Goal: Task Accomplishment & Management: Manage account settings

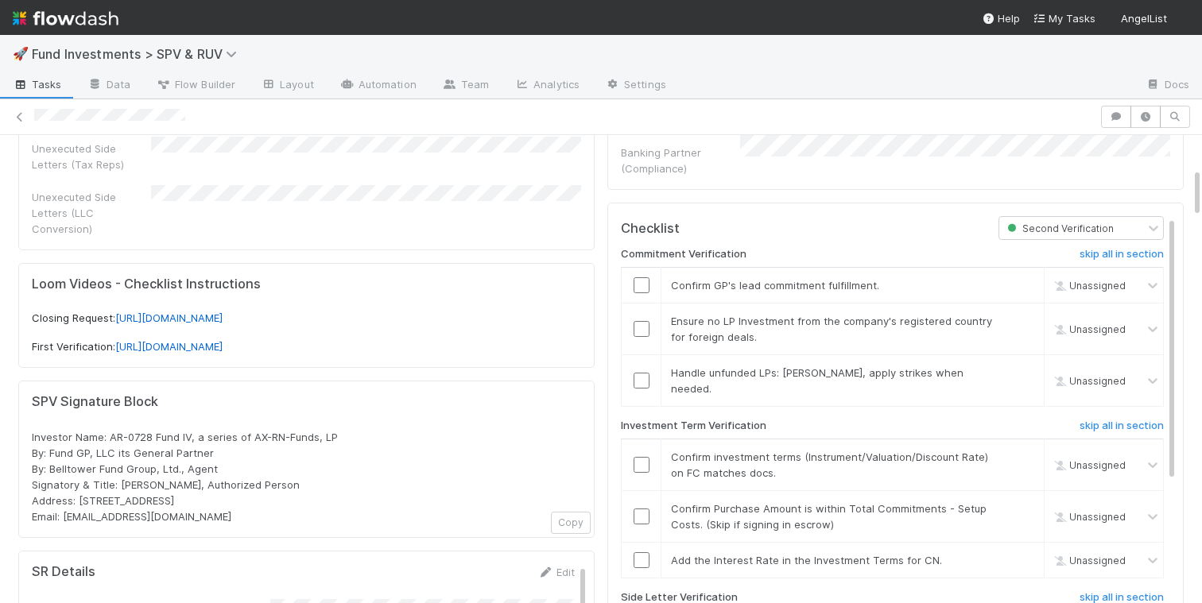
scroll to position [308, 0]
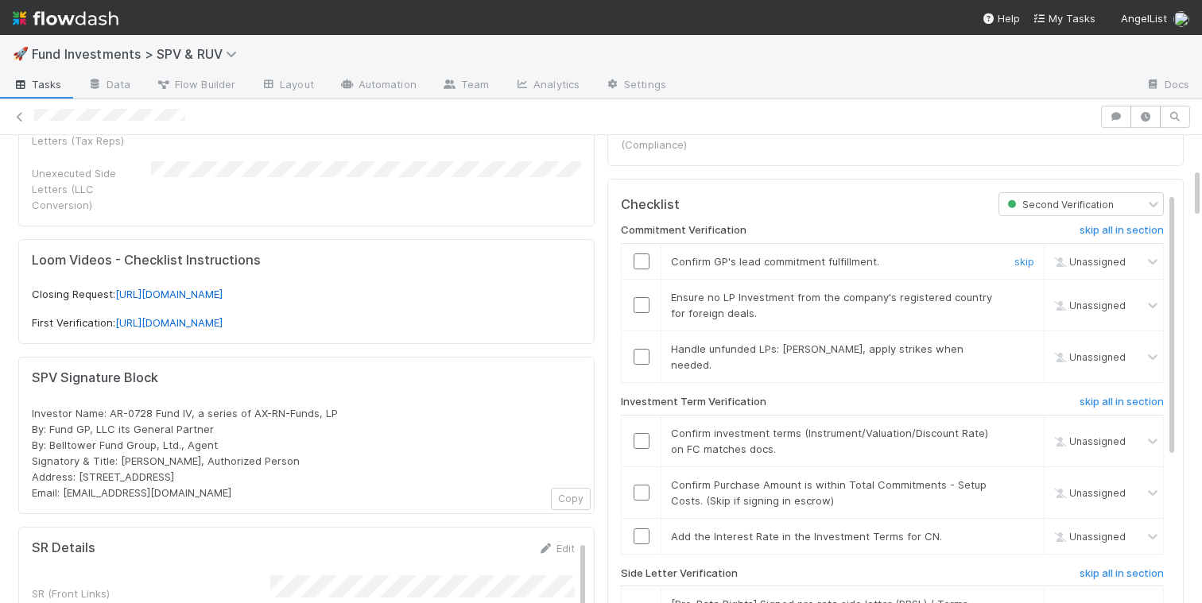
click at [641, 254] on input "checkbox" at bounding box center [641, 262] width 16 height 16
click at [645, 297] on input "checkbox" at bounding box center [641, 305] width 16 height 16
click at [641, 349] on input "checkbox" at bounding box center [641, 357] width 16 height 16
click at [643, 433] on input "checkbox" at bounding box center [641, 441] width 16 height 16
click at [643, 485] on input "checkbox" at bounding box center [641, 493] width 16 height 16
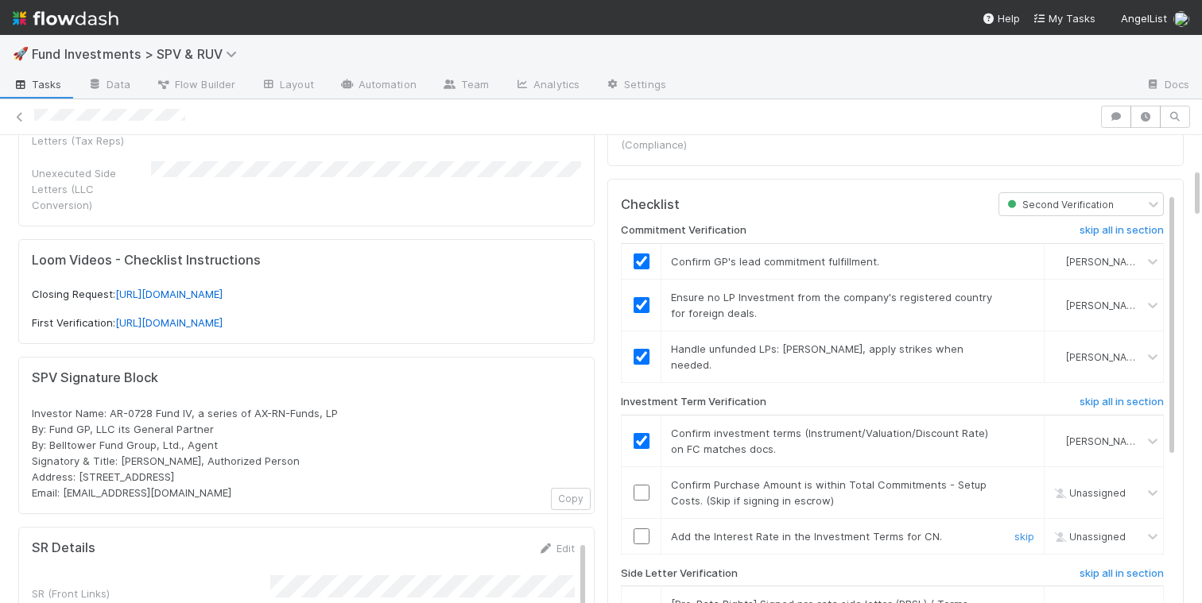
click at [641, 529] on input "checkbox" at bounding box center [641, 537] width 16 height 16
click at [645, 485] on input "checkbox" at bounding box center [641, 493] width 16 height 16
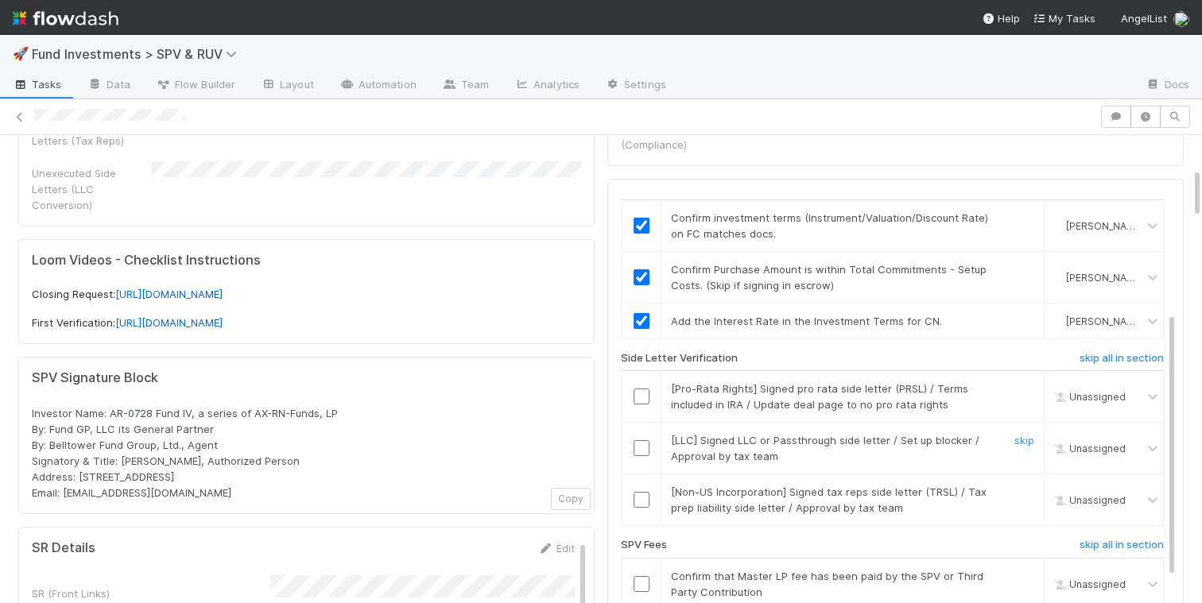
scroll to position [216, 0]
click at [1099, 351] on h6 "skip all in section" at bounding box center [1121, 357] width 84 height 13
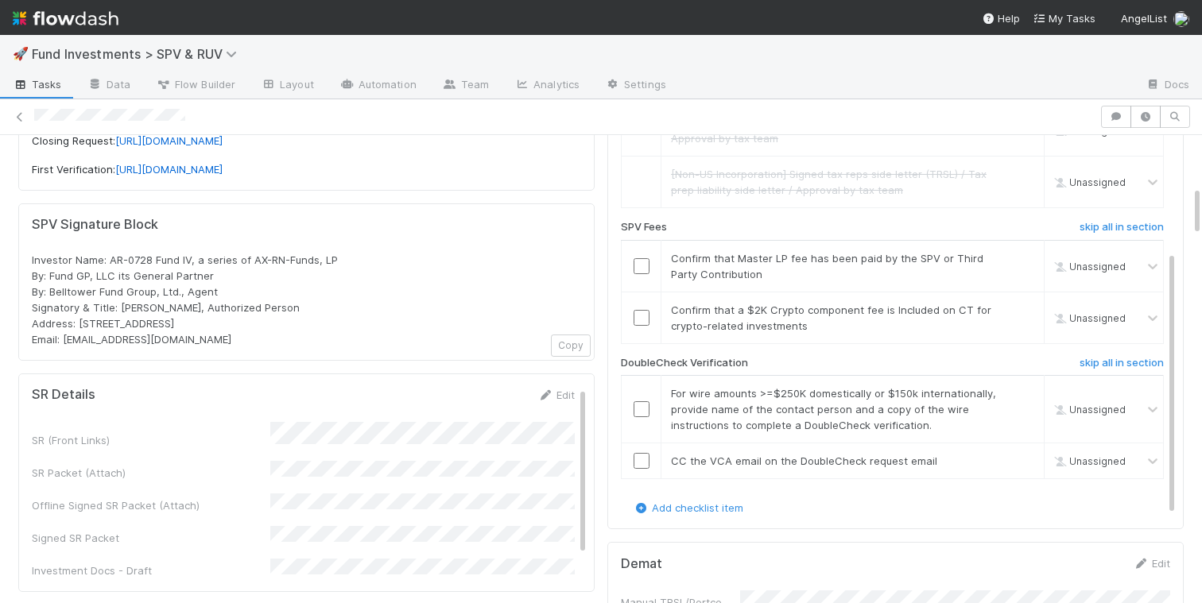
scroll to position [408, 0]
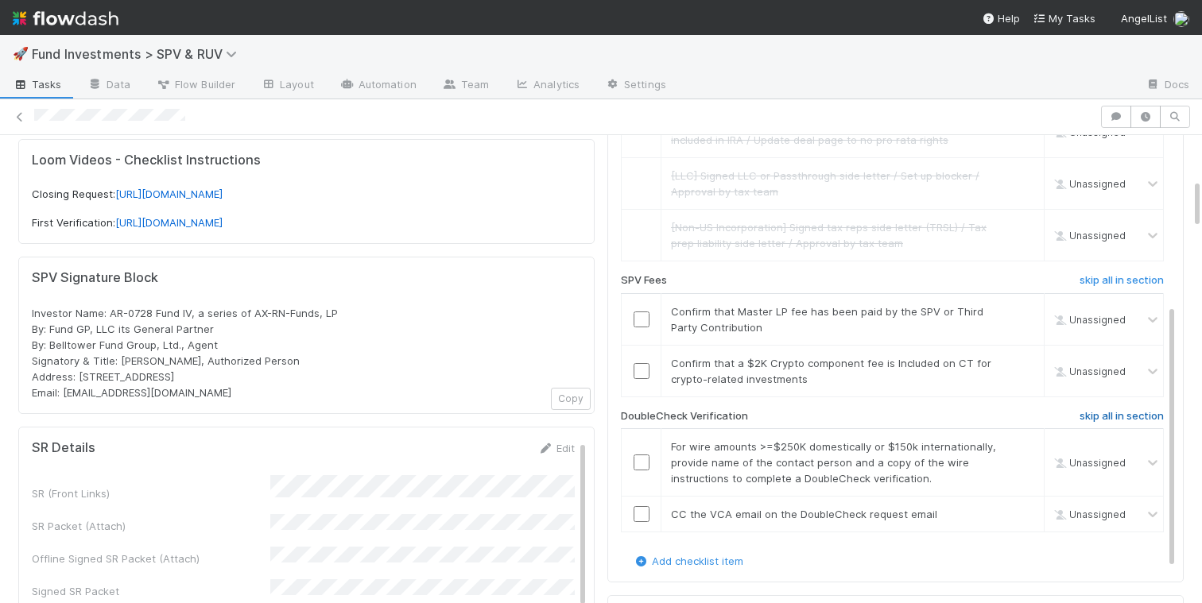
click at [1141, 410] on link "skip all in section" at bounding box center [1121, 419] width 84 height 19
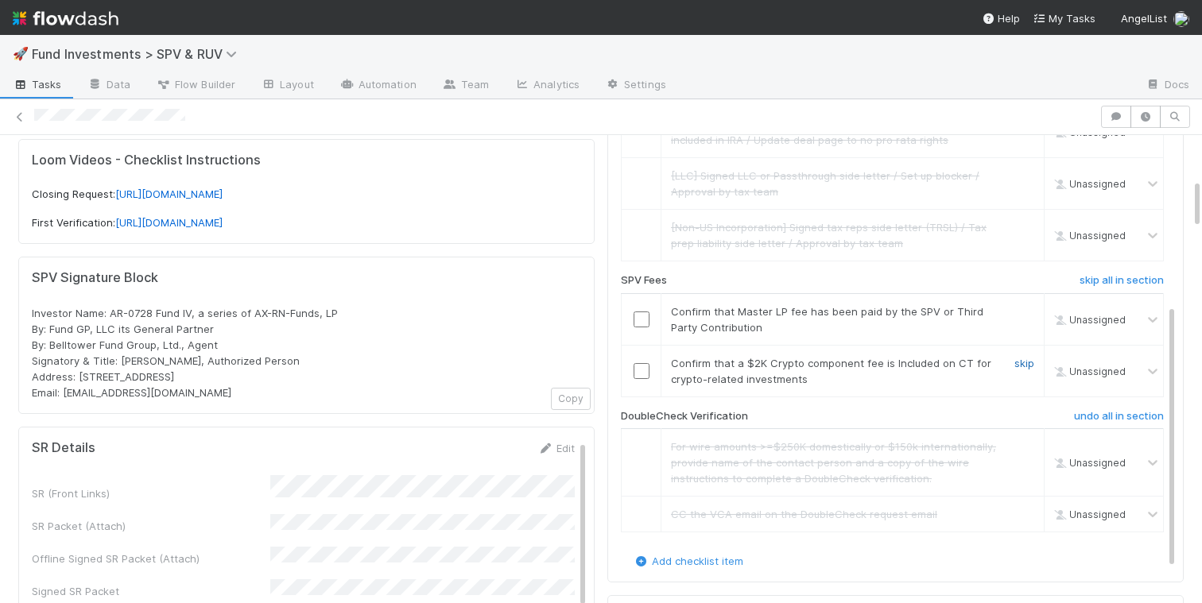
click at [1022, 357] on link "skip" at bounding box center [1024, 363] width 20 height 13
click at [645, 312] on input "checkbox" at bounding box center [641, 320] width 16 height 16
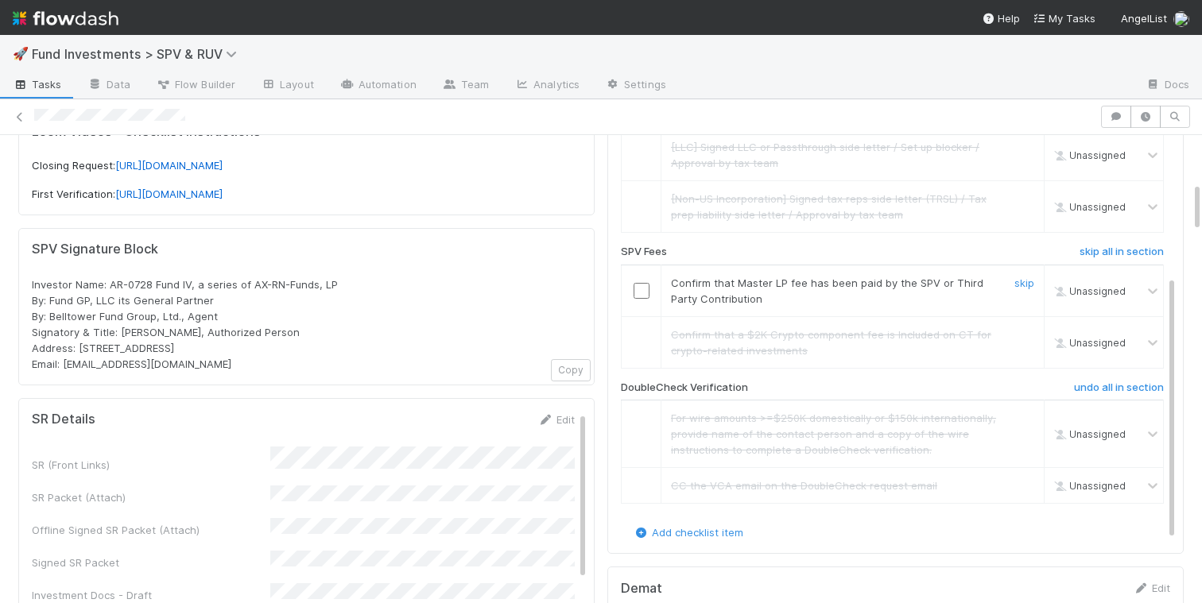
scroll to position [434, 0]
click at [647, 285] on input "checkbox" at bounding box center [641, 293] width 16 height 16
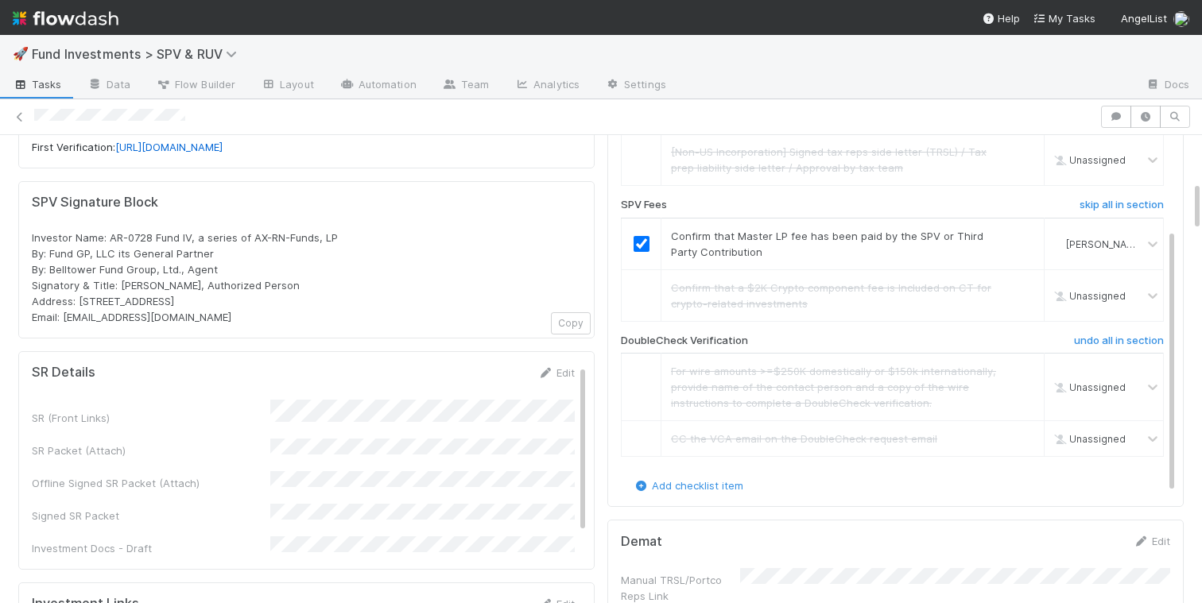
scroll to position [558, 0]
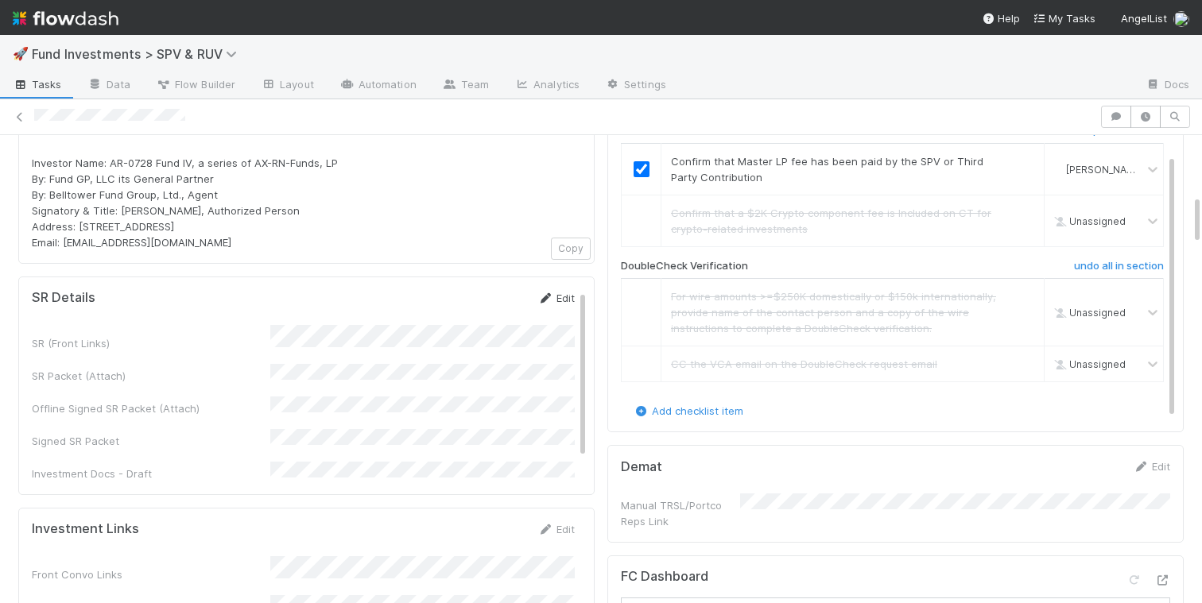
click at [563, 292] on link "Edit" at bounding box center [555, 298] width 37 height 13
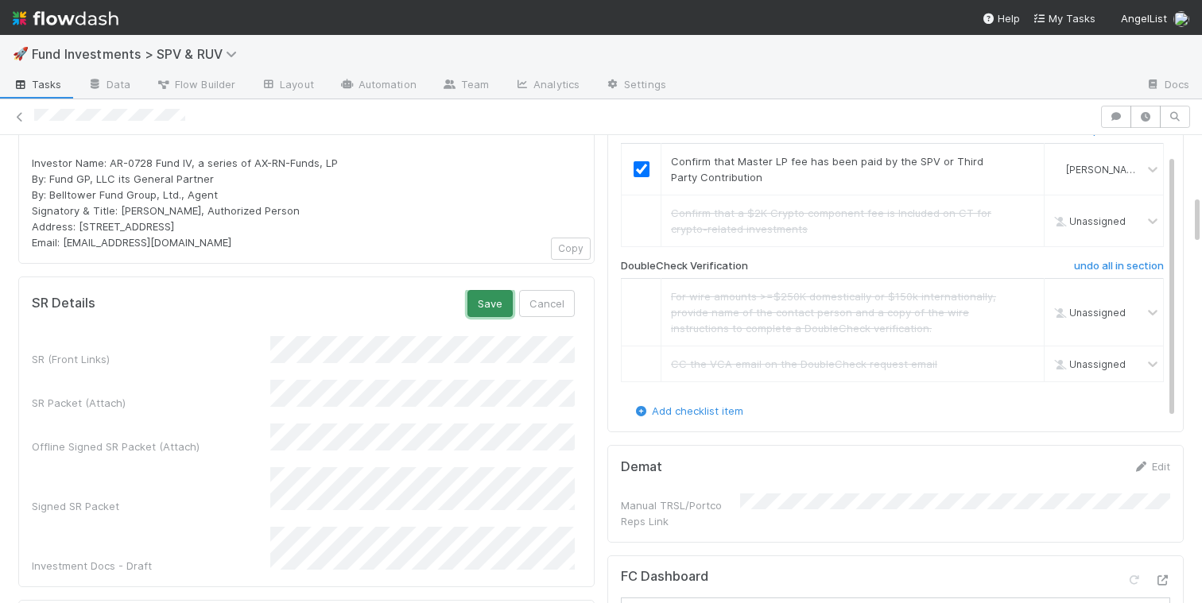
click at [485, 293] on button "Save" at bounding box center [489, 303] width 45 height 27
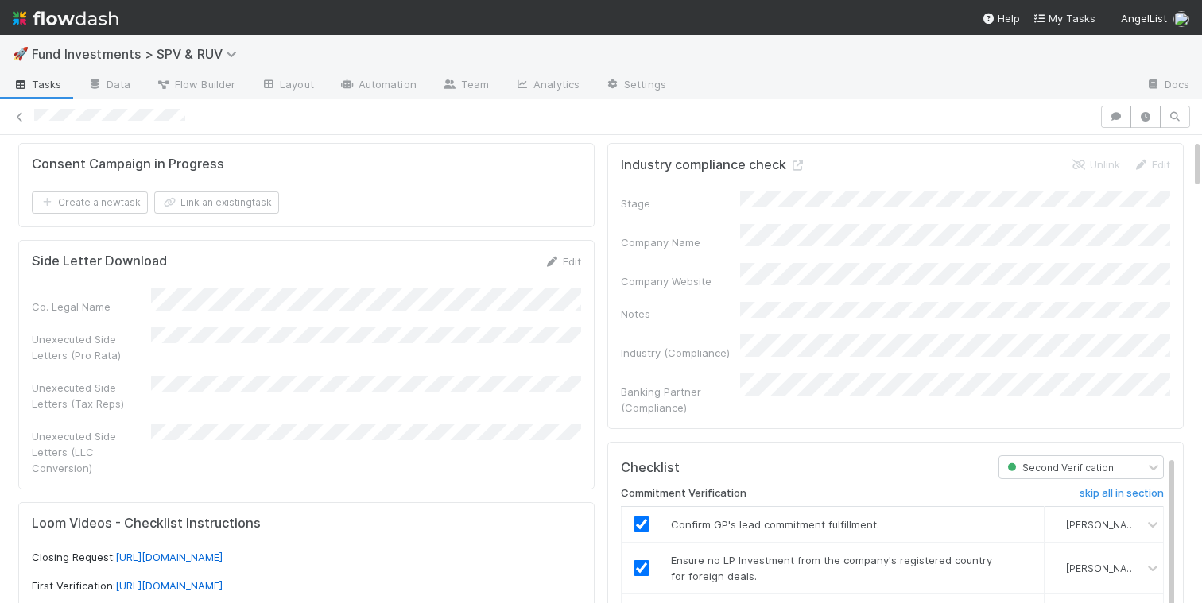
scroll to position [0, 0]
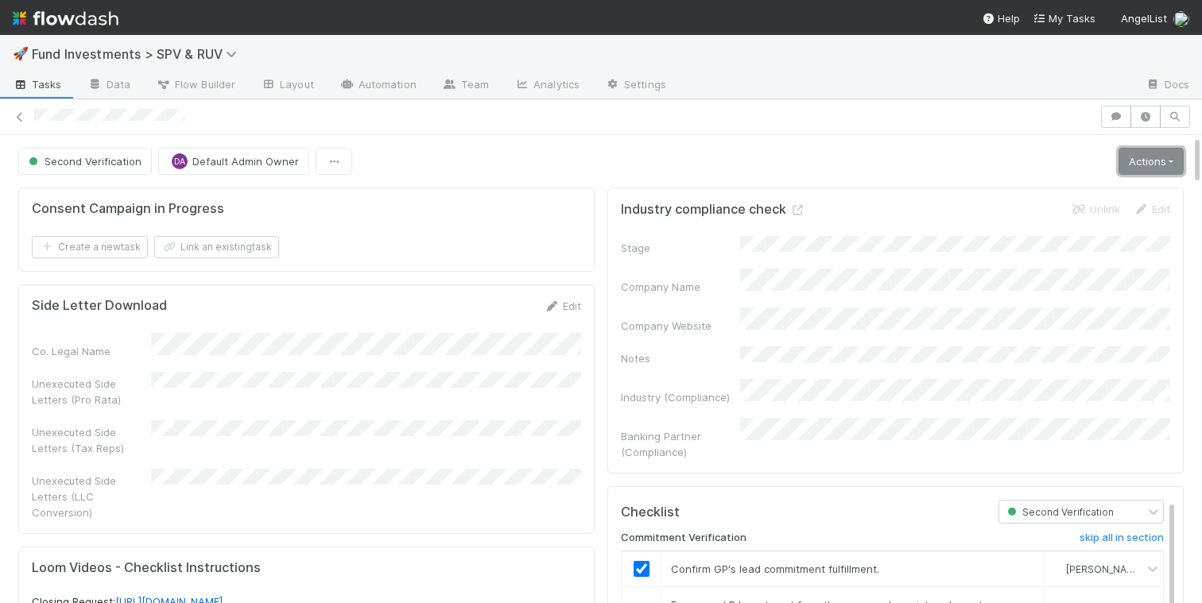
click at [1154, 166] on link "Actions" at bounding box center [1150, 161] width 65 height 27
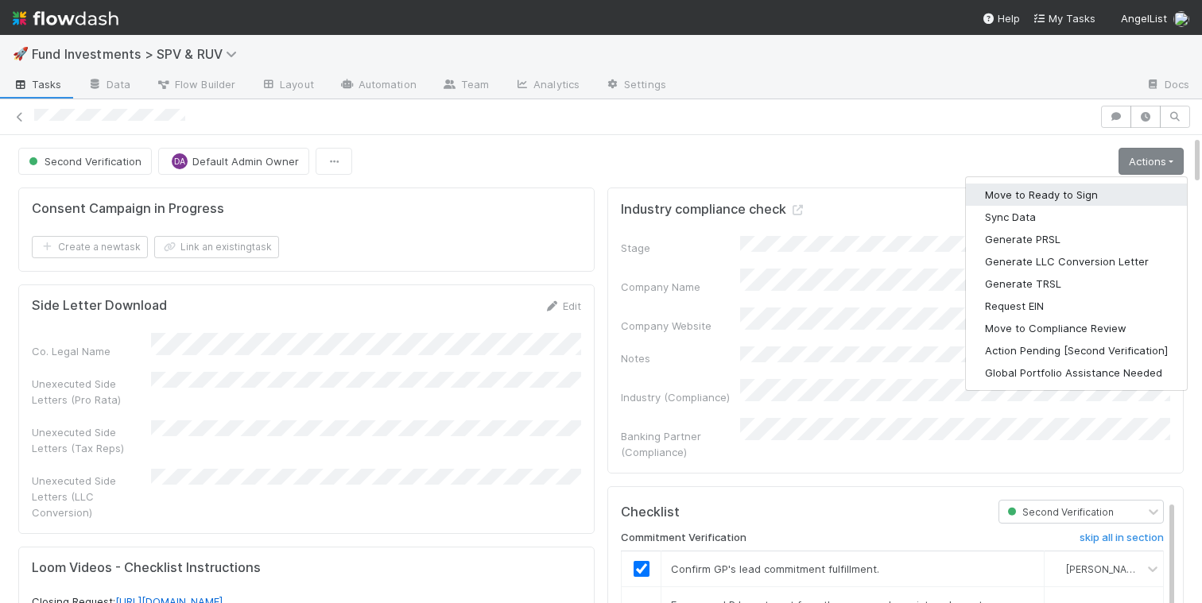
click at [1086, 194] on button "Move to Ready to Sign" at bounding box center [1076, 195] width 221 height 22
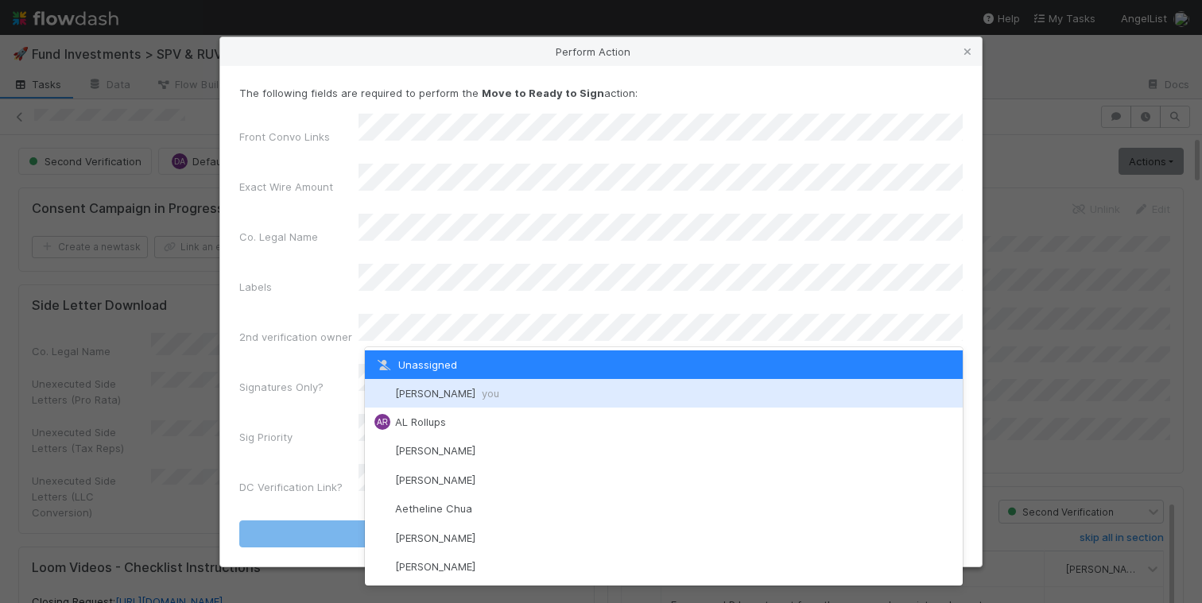
click at [434, 389] on span "[PERSON_NAME] you" at bounding box center [447, 393] width 104 height 13
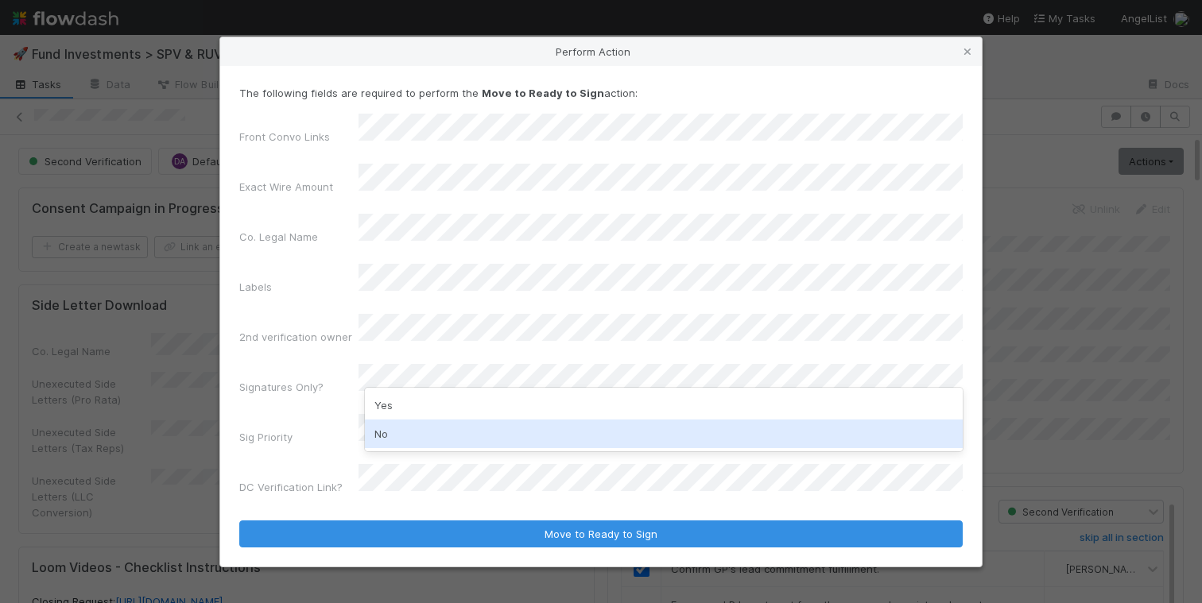
click at [419, 429] on div "No" at bounding box center [664, 434] width 598 height 29
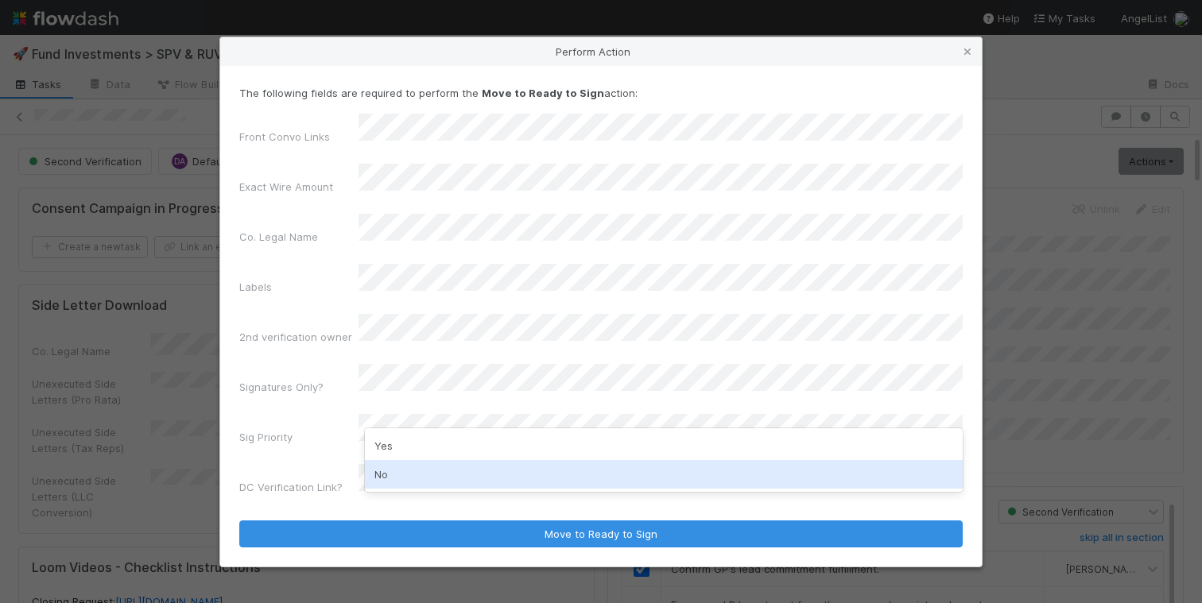
click at [401, 474] on div "No" at bounding box center [664, 474] width 598 height 29
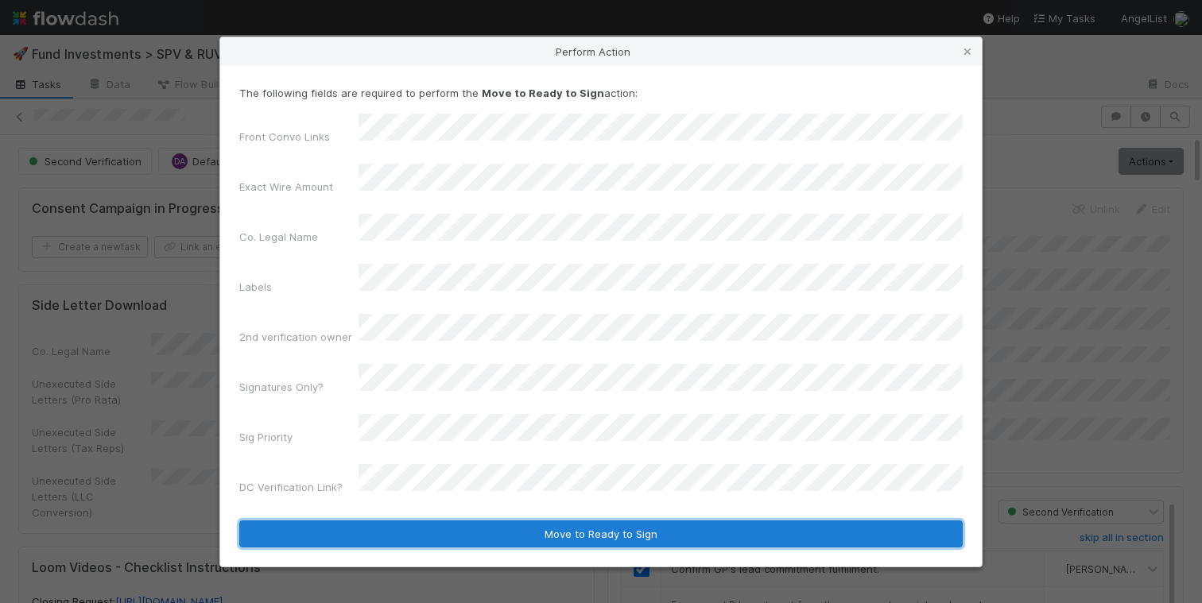
click at [462, 521] on button "Move to Ready to Sign" at bounding box center [600, 534] width 723 height 27
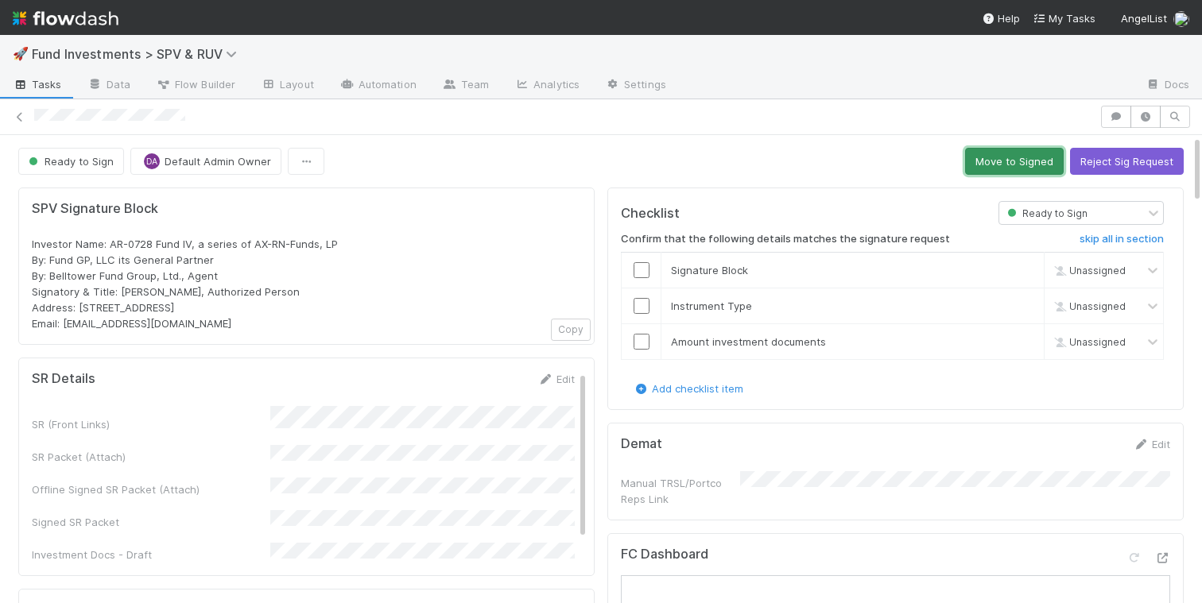
click at [986, 160] on button "Move to Signed" at bounding box center [1014, 161] width 99 height 27
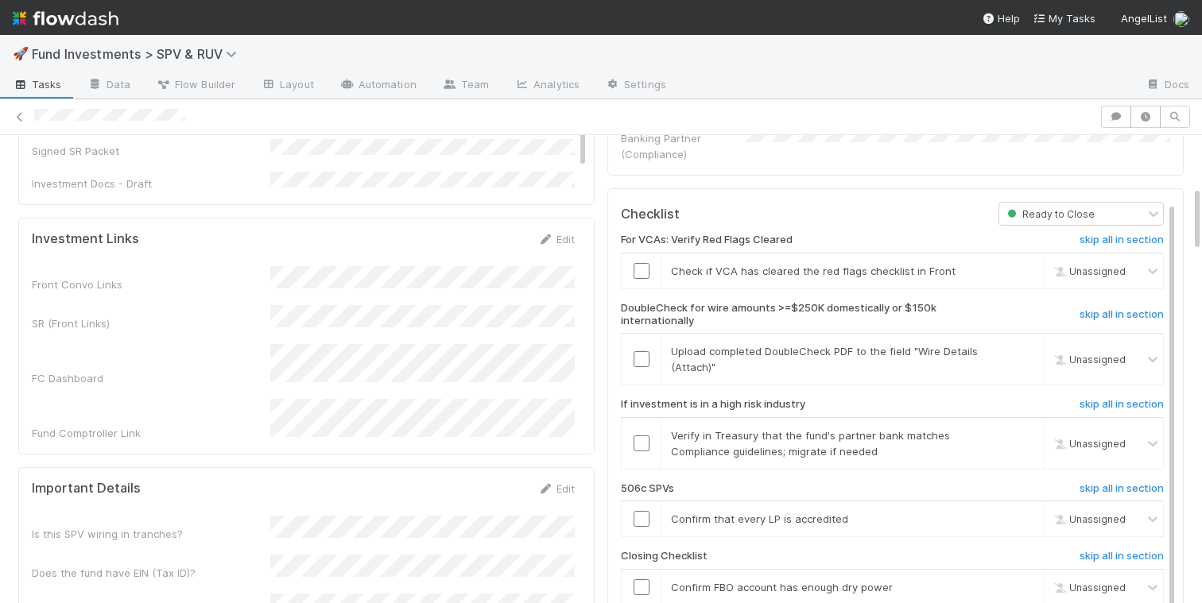
scroll to position [267, 0]
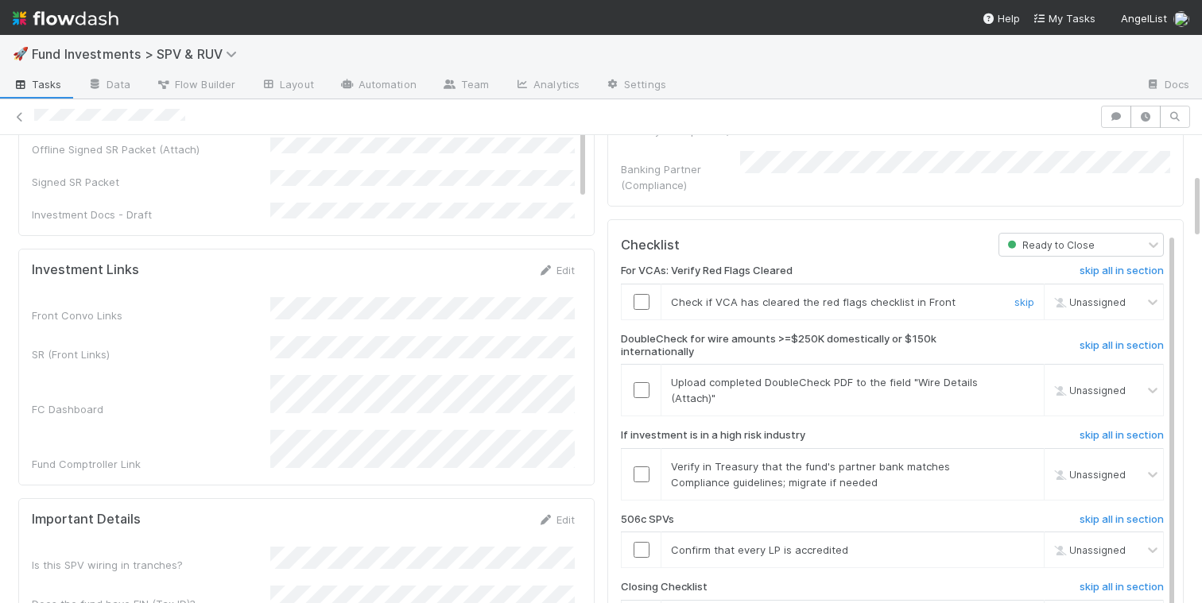
click at [640, 294] on input "checkbox" at bounding box center [641, 302] width 16 height 16
click at [1024, 376] on link "skip" at bounding box center [1024, 382] width 20 height 13
click at [1022, 460] on link "skip" at bounding box center [1024, 466] width 20 height 13
click at [641, 294] on input "checkbox" at bounding box center [641, 302] width 16 height 16
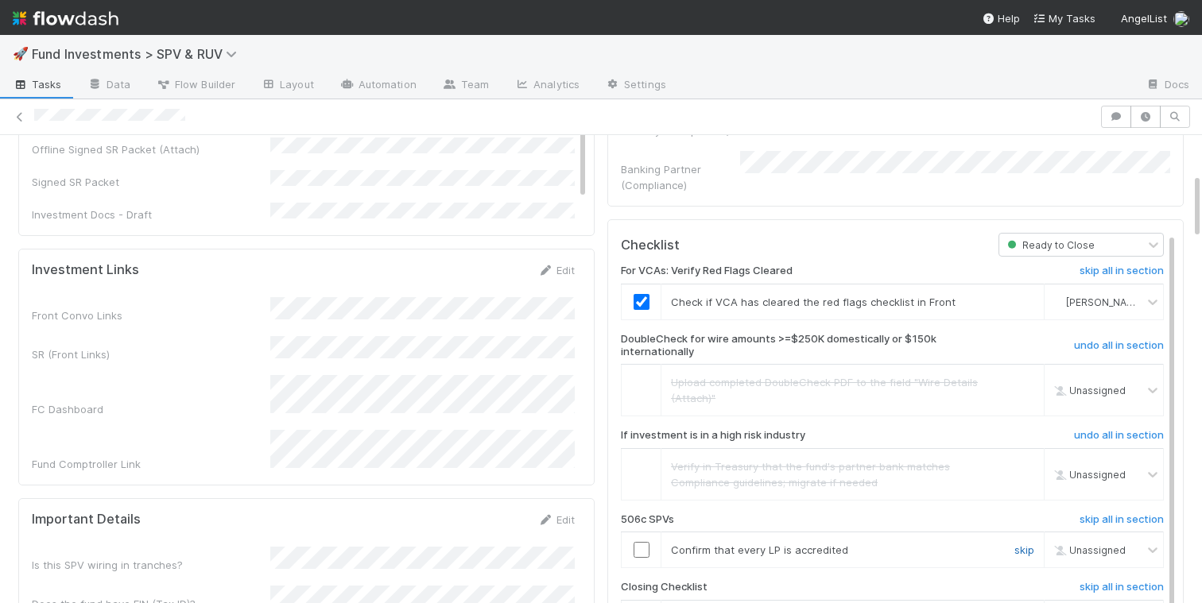
click at [1030, 544] on link "skip" at bounding box center [1024, 550] width 20 height 13
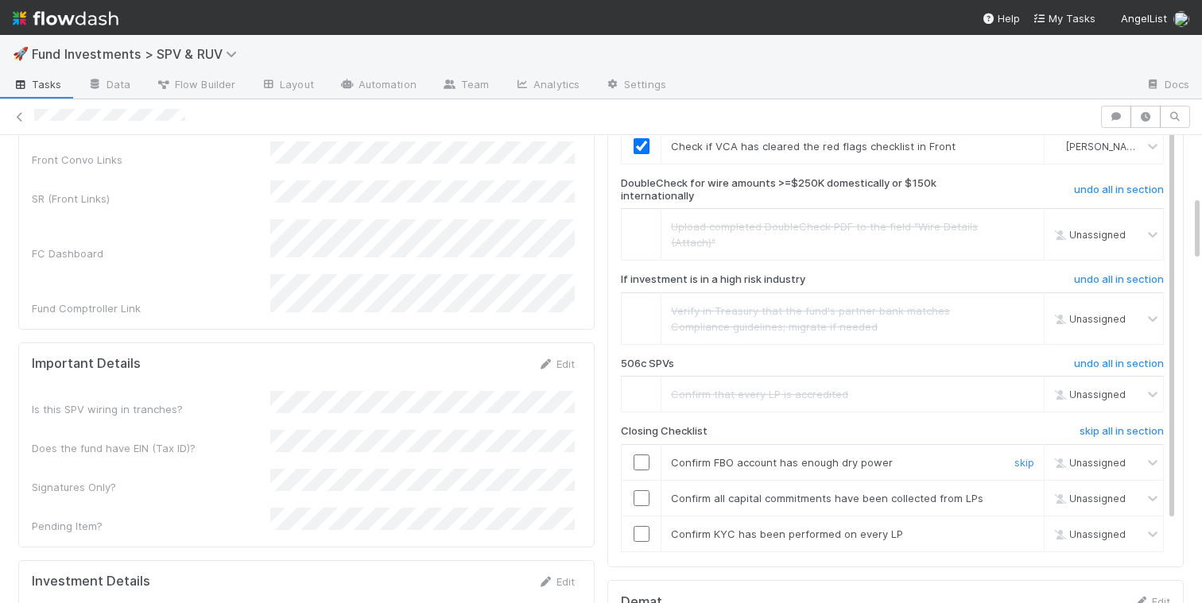
scroll to position [34, 0]
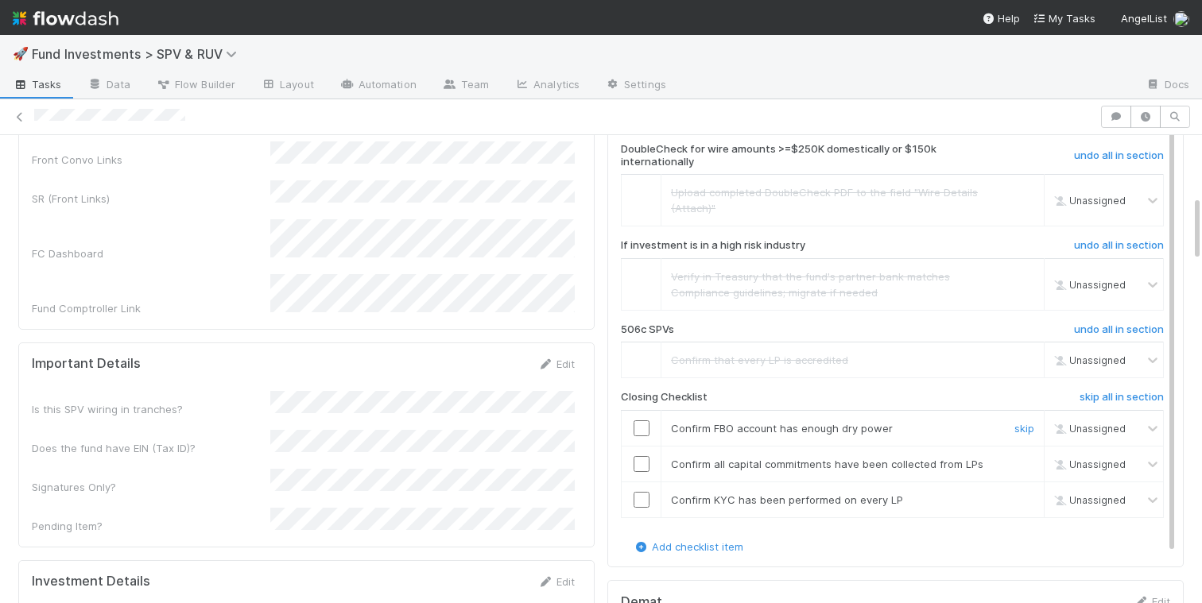
click at [644, 420] on input "checkbox" at bounding box center [641, 428] width 16 height 16
click at [644, 456] on input "checkbox" at bounding box center [641, 464] width 16 height 16
click at [642, 492] on input "checkbox" at bounding box center [641, 500] width 16 height 16
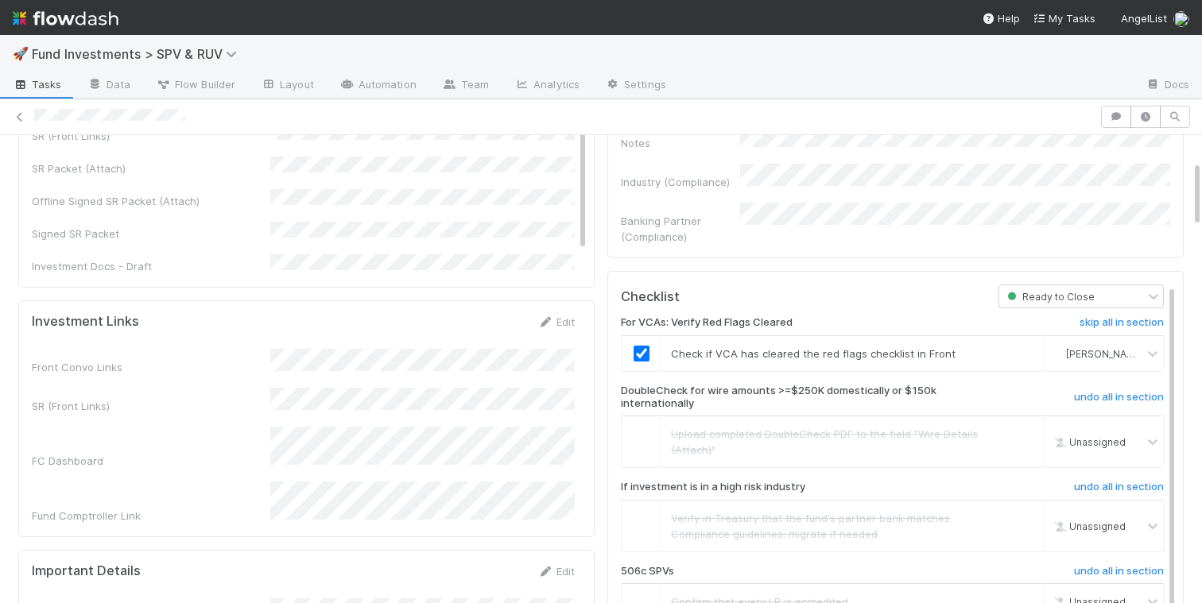
scroll to position [0, 0]
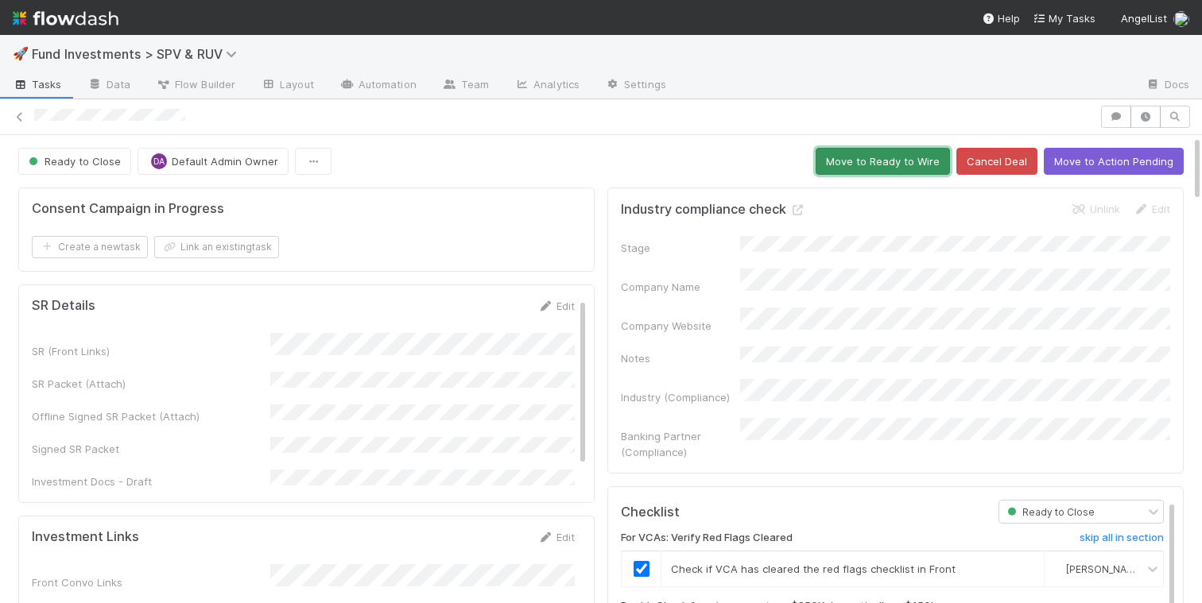
click at [854, 161] on button "Move to Ready to Wire" at bounding box center [882, 161] width 134 height 27
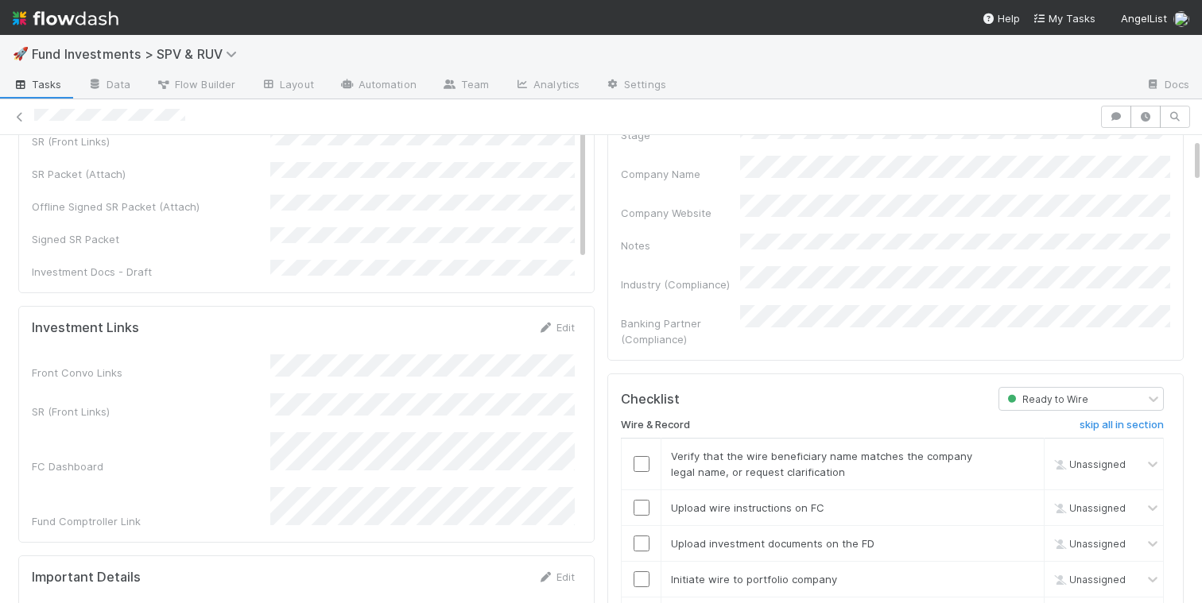
scroll to position [192, 0]
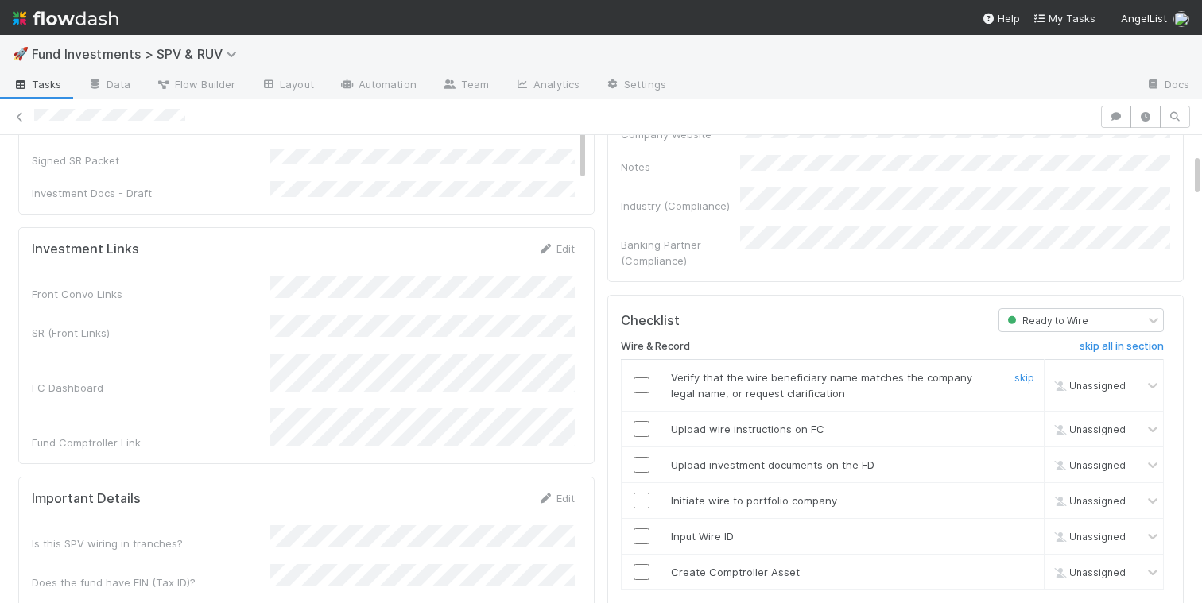
click at [639, 378] on input "checkbox" at bounding box center [641, 386] width 16 height 16
click at [640, 421] on input "checkbox" at bounding box center [641, 429] width 16 height 16
click at [641, 457] on input "checkbox" at bounding box center [641, 465] width 16 height 16
click at [643, 493] on input "checkbox" at bounding box center [641, 501] width 16 height 16
click at [643, 457] on input "checkbox" at bounding box center [641, 465] width 16 height 16
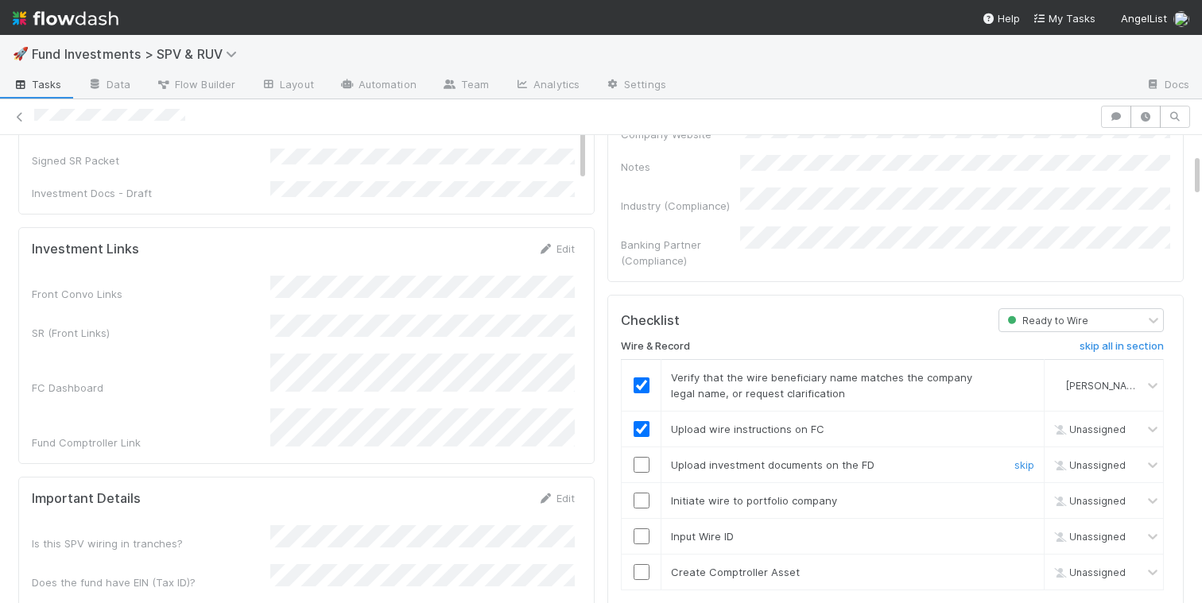
checkbox input "true"
click at [641, 493] on input "checkbox" at bounding box center [641, 501] width 16 height 16
click at [641, 522] on td at bounding box center [642, 537] width 40 height 36
click at [642, 529] on input "checkbox" at bounding box center [641, 537] width 16 height 16
click at [642, 564] on input "checkbox" at bounding box center [641, 572] width 16 height 16
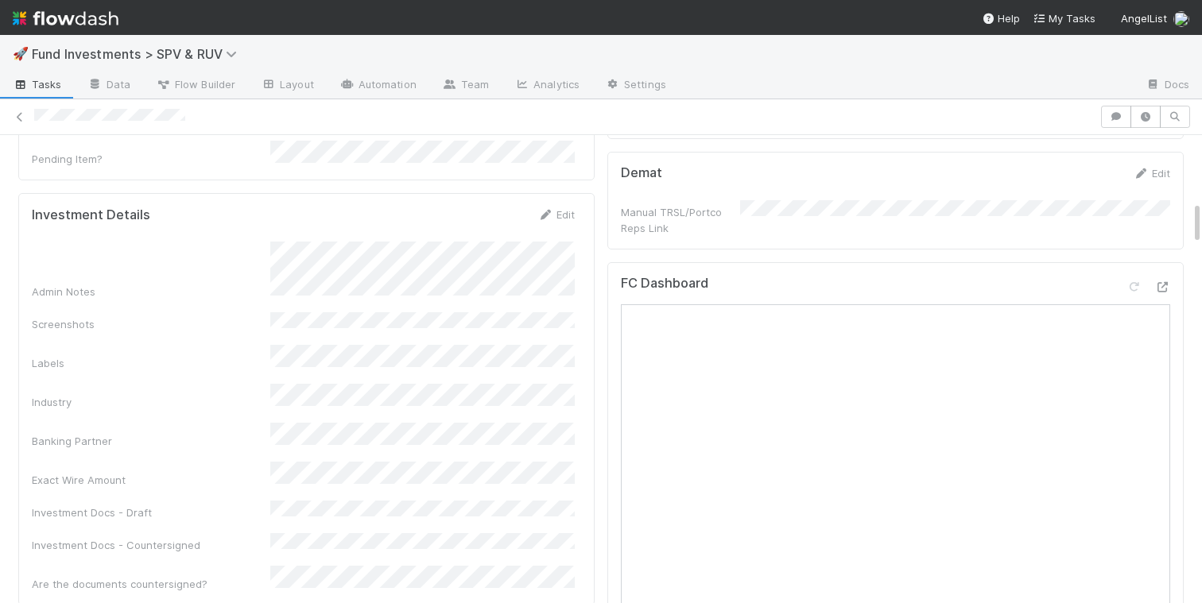
scroll to position [698, 0]
click at [558, 203] on link "Edit" at bounding box center [555, 209] width 37 height 13
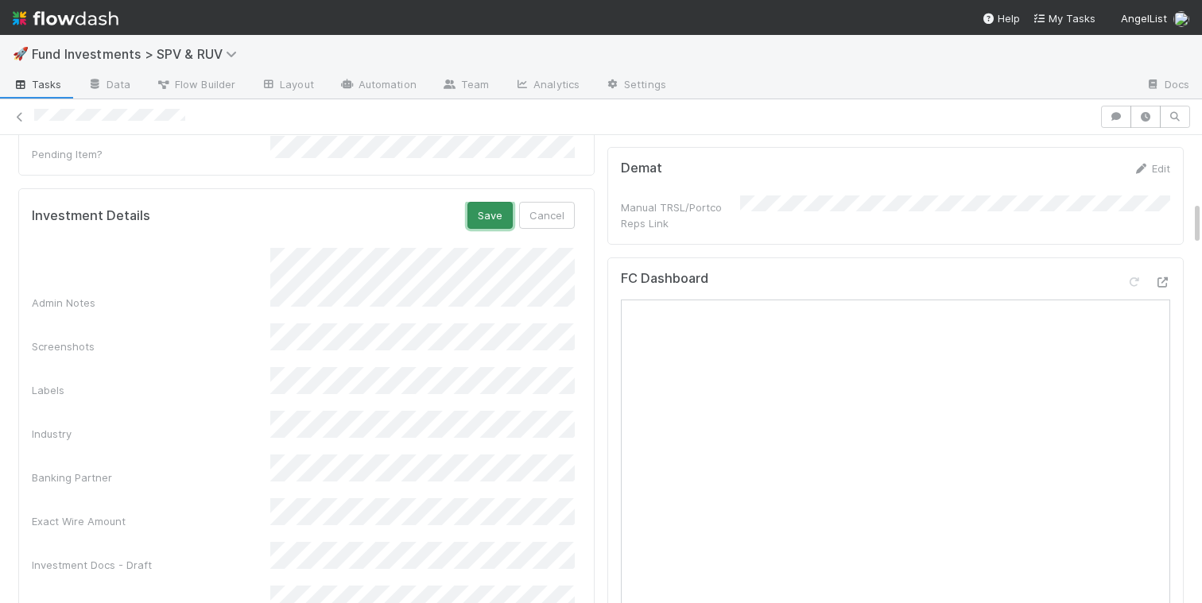
click at [478, 202] on button "Save" at bounding box center [489, 215] width 45 height 27
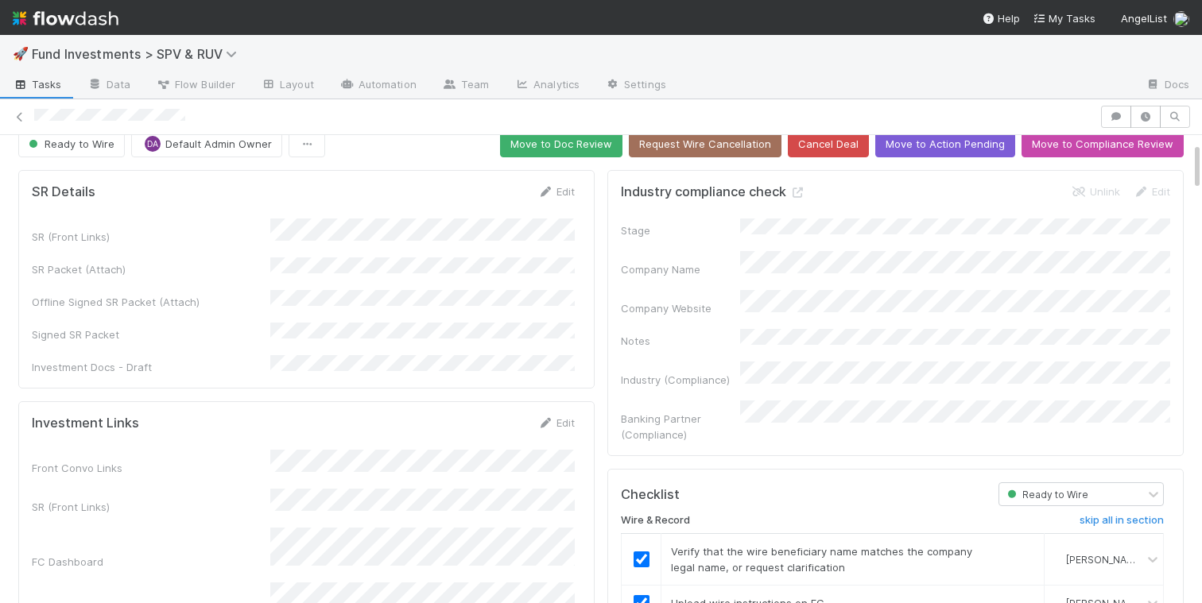
scroll to position [0, 0]
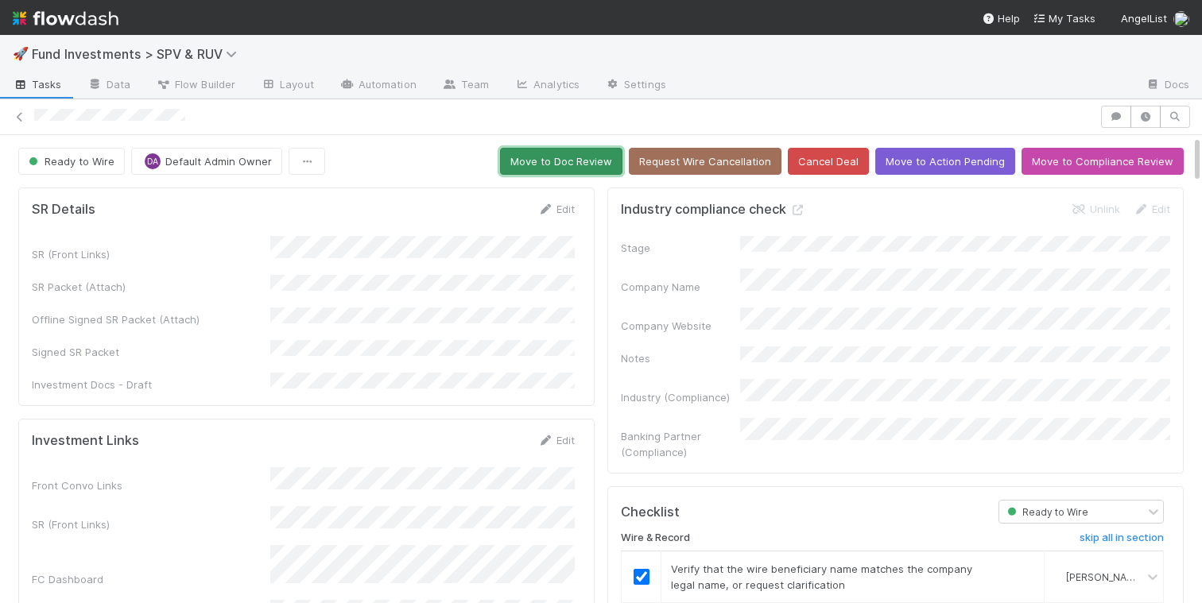
click at [542, 157] on button "Move to Doc Review" at bounding box center [561, 161] width 122 height 27
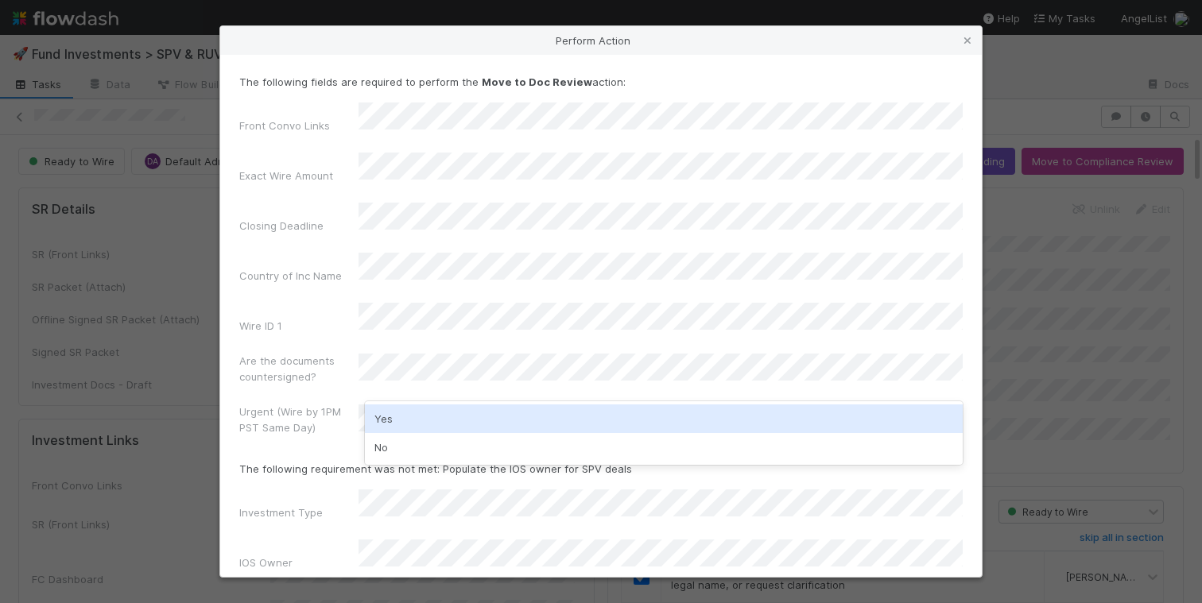
click at [398, 439] on div "No" at bounding box center [664, 447] width 598 height 29
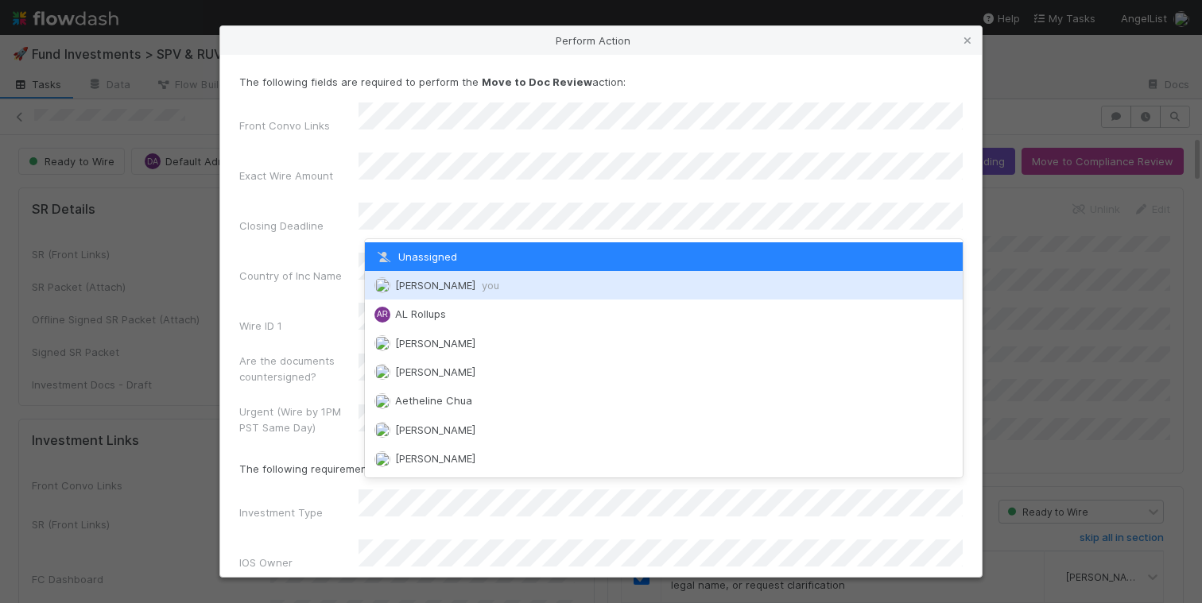
click at [482, 290] on span "you" at bounding box center [490, 285] width 17 height 13
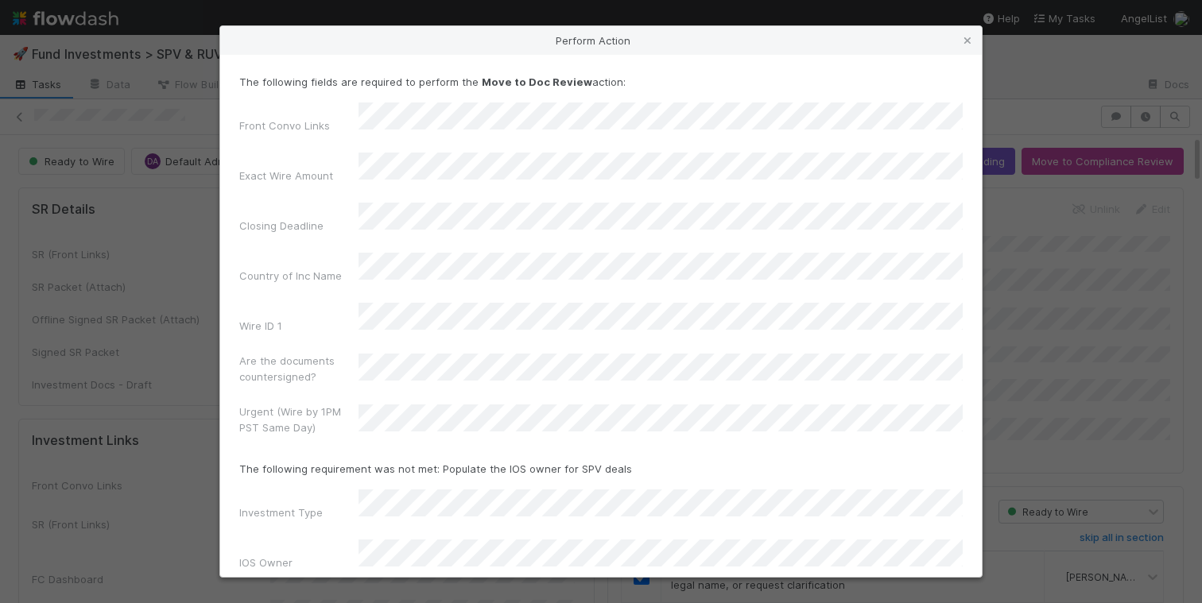
click at [434, 596] on button "Move to Doc Review" at bounding box center [600, 609] width 723 height 27
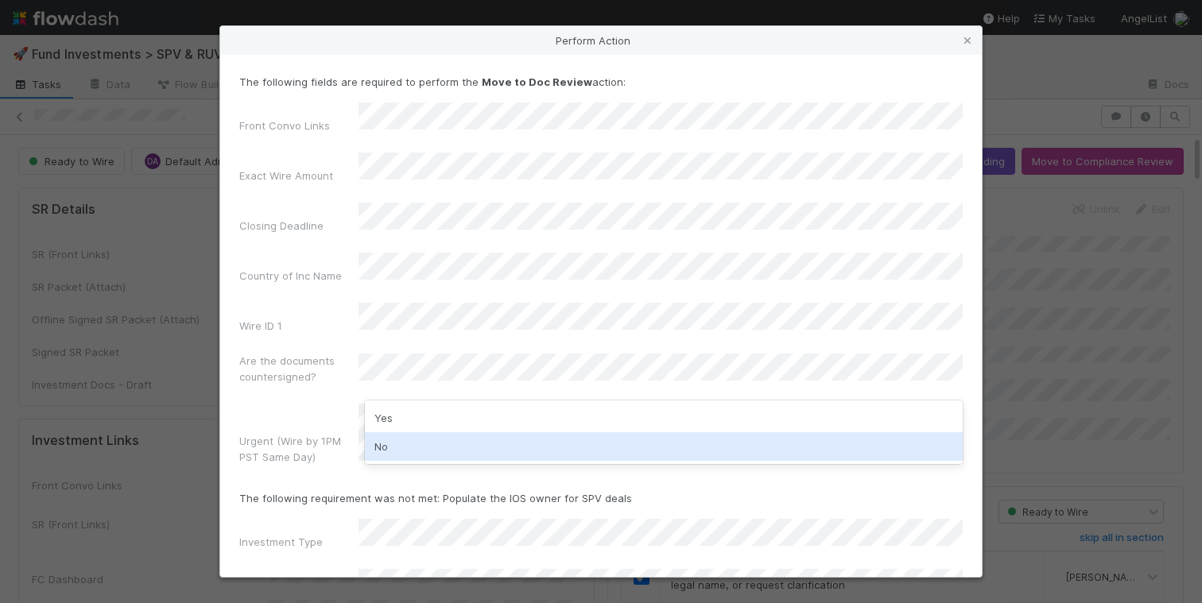
click at [399, 440] on div "No" at bounding box center [664, 446] width 598 height 29
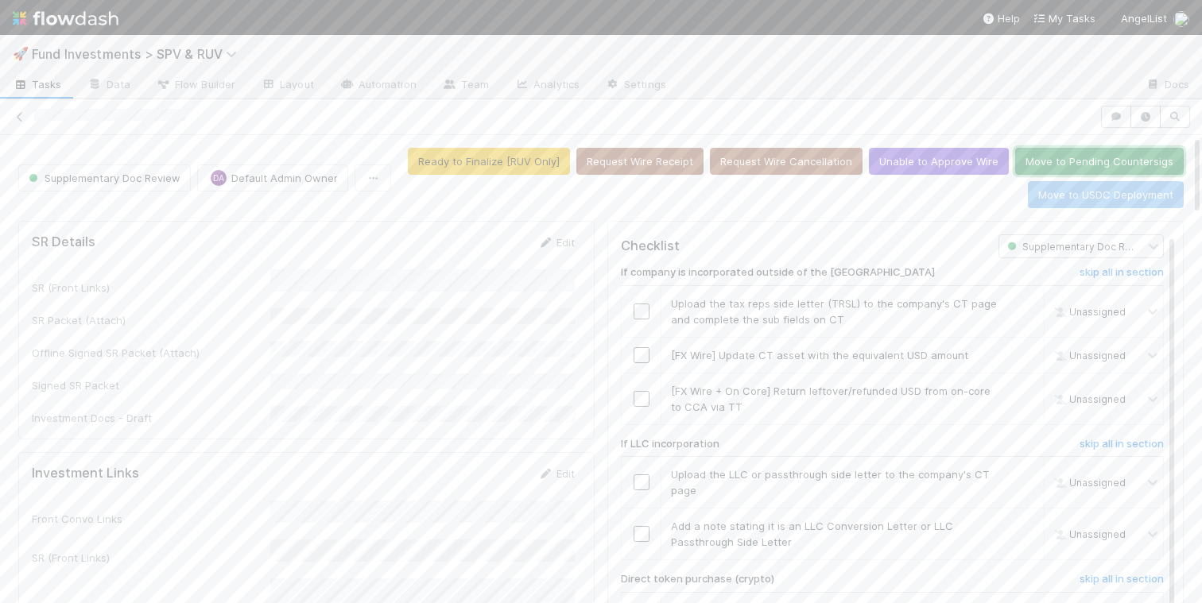
click at [1079, 158] on button "Move to Pending Countersigs" at bounding box center [1099, 161] width 168 height 27
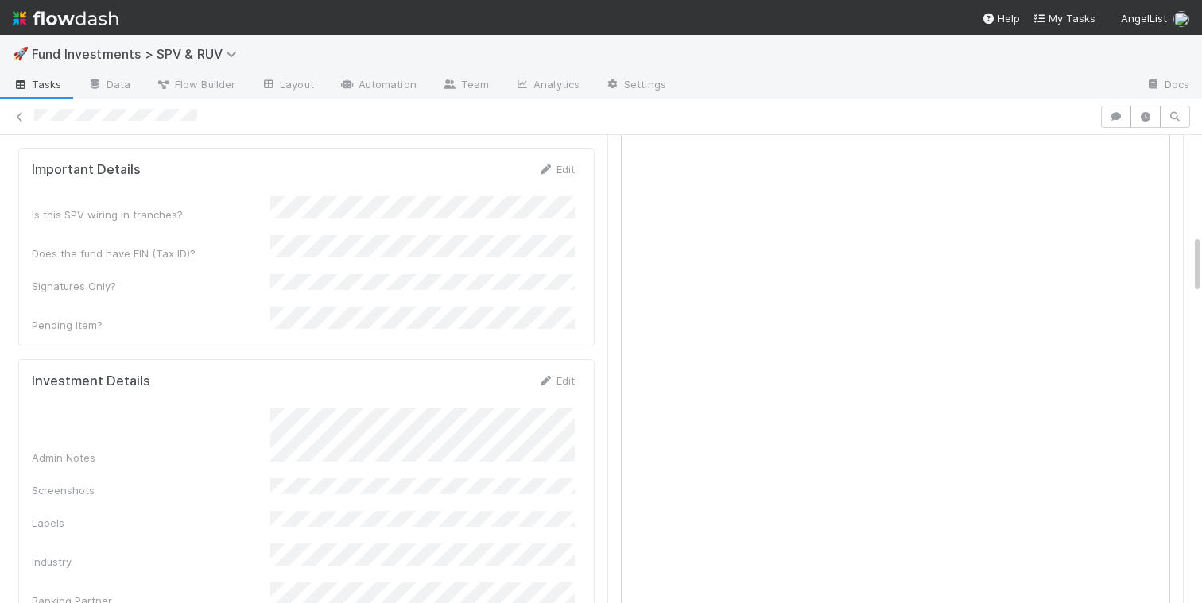
scroll to position [786, 0]
click at [557, 369] on link "Edit" at bounding box center [555, 375] width 37 height 13
click at [502, 367] on button "Save" at bounding box center [489, 380] width 45 height 27
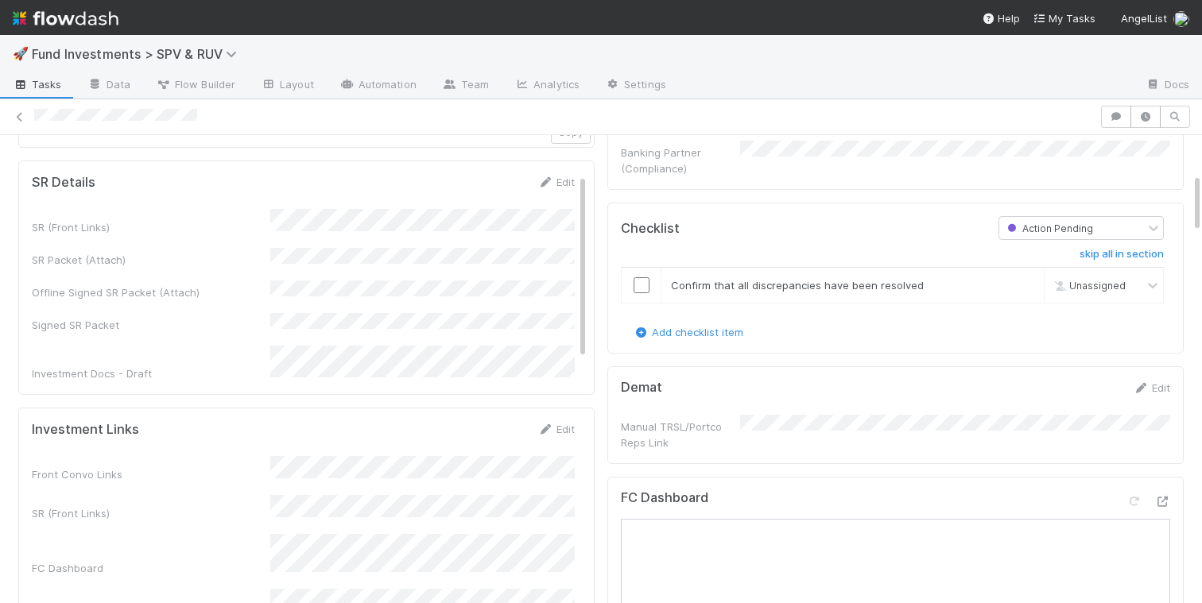
scroll to position [266, 0]
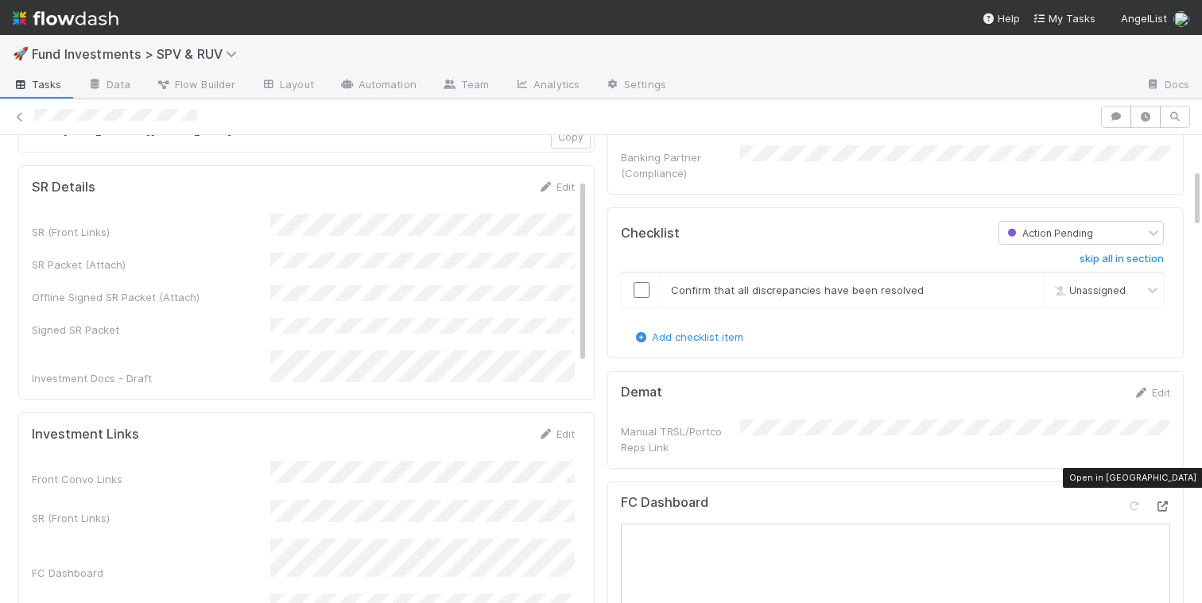
click at [1165, 502] on icon at bounding box center [1162, 507] width 16 height 10
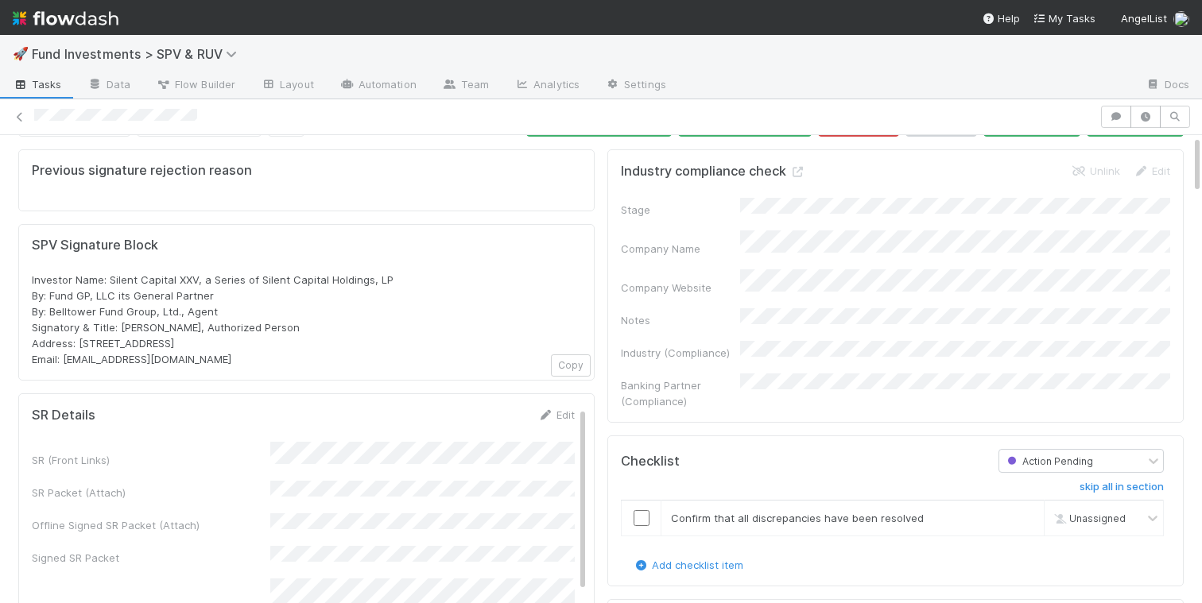
scroll to position [0, 0]
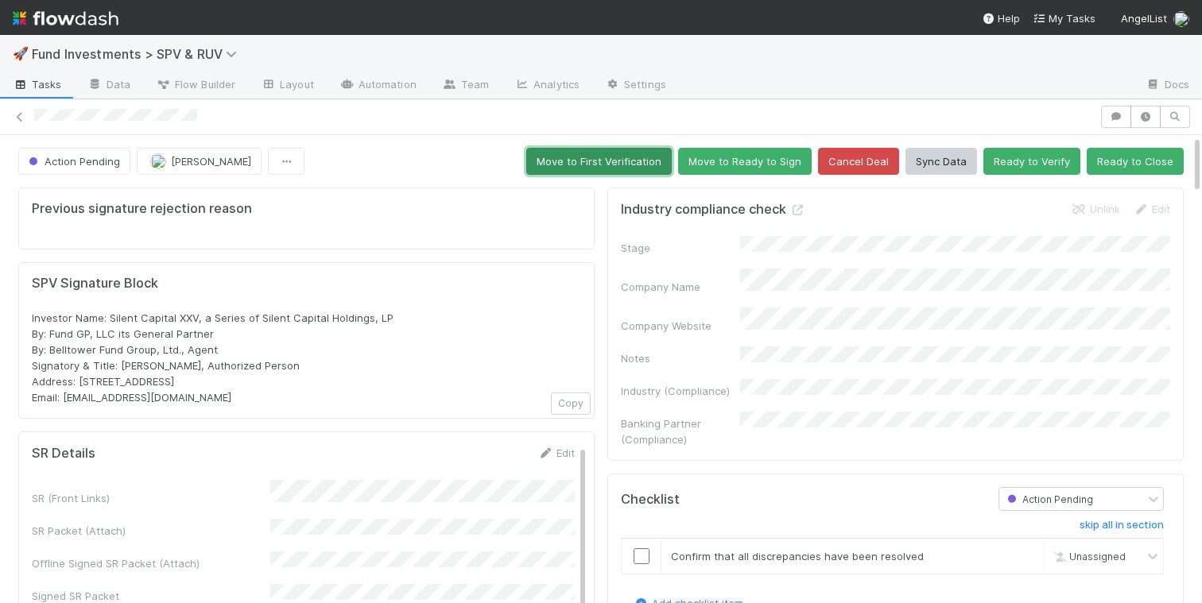
click at [583, 165] on button "Move to First Verification" at bounding box center [598, 161] width 145 height 27
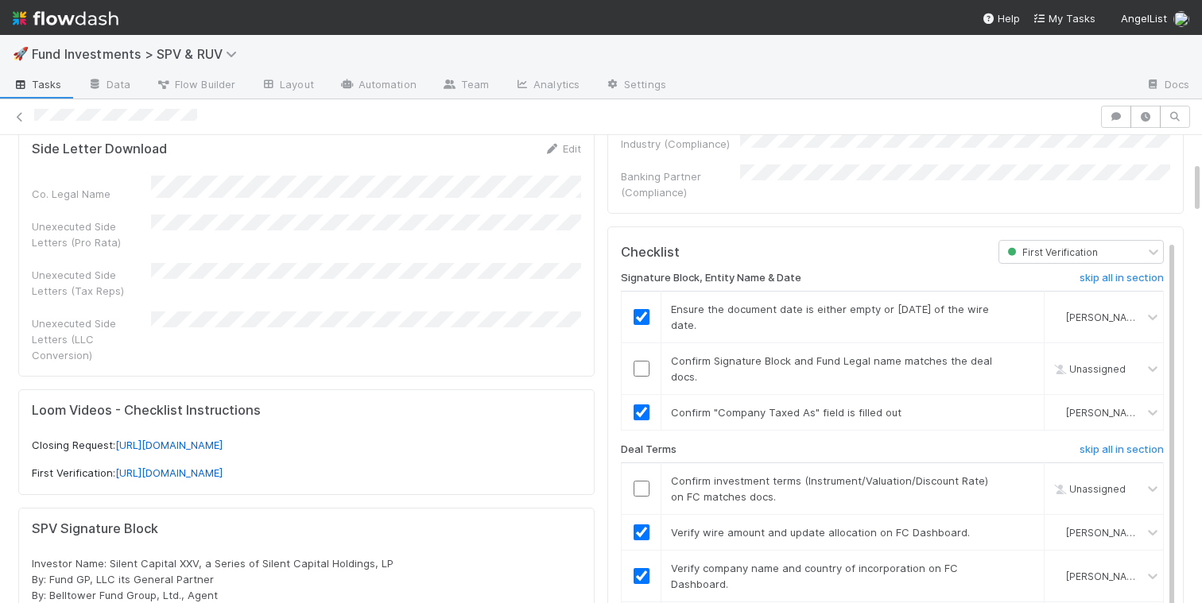
scroll to position [270, 0]
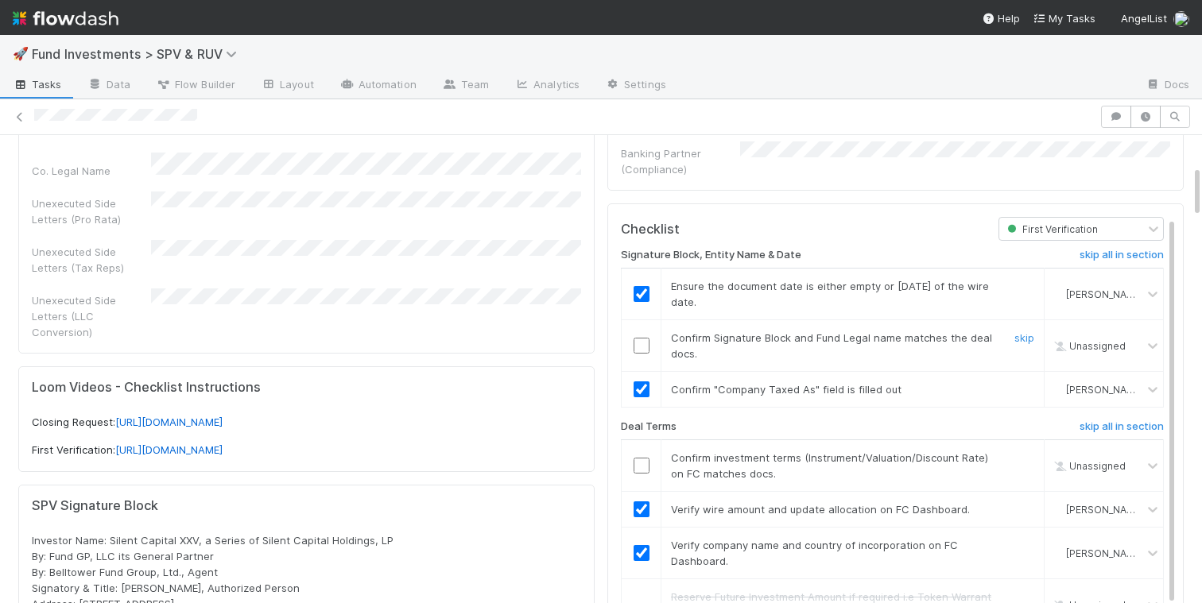
click at [640, 338] on input "checkbox" at bounding box center [641, 346] width 16 height 16
click at [645, 458] on input "checkbox" at bounding box center [641, 466] width 16 height 16
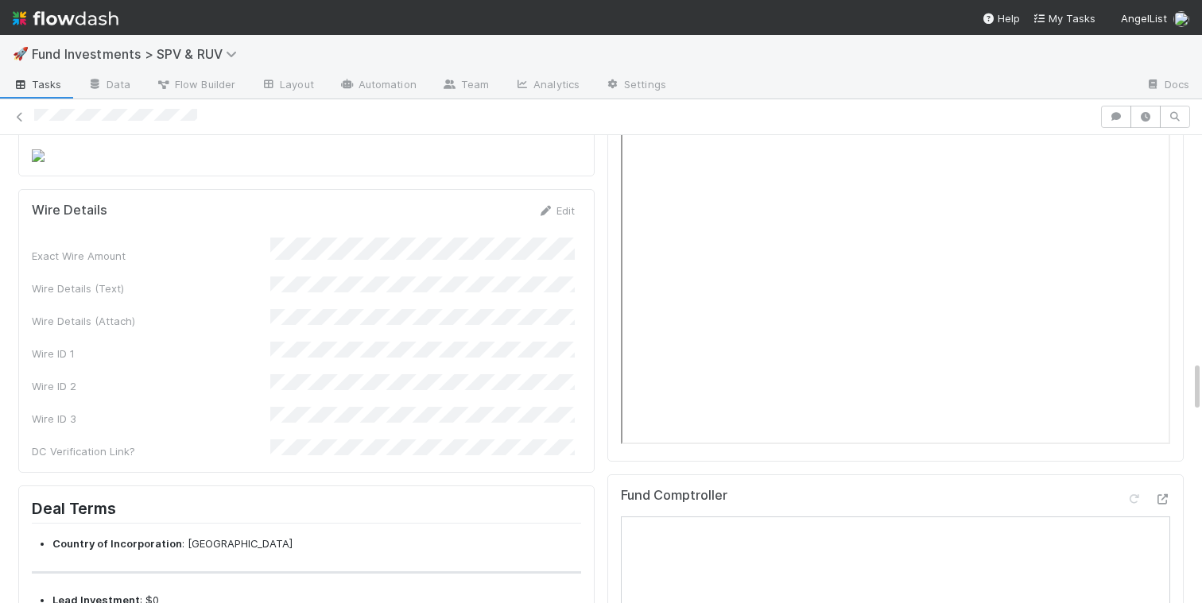
scroll to position [2015, 0]
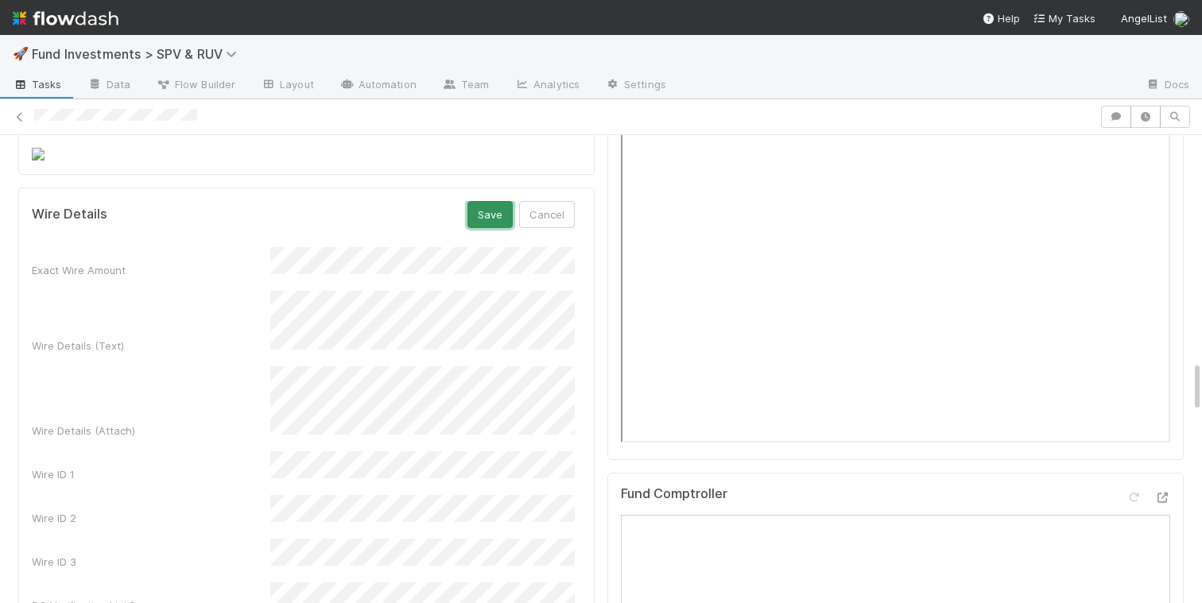
click at [494, 201] on button "Save" at bounding box center [489, 214] width 45 height 27
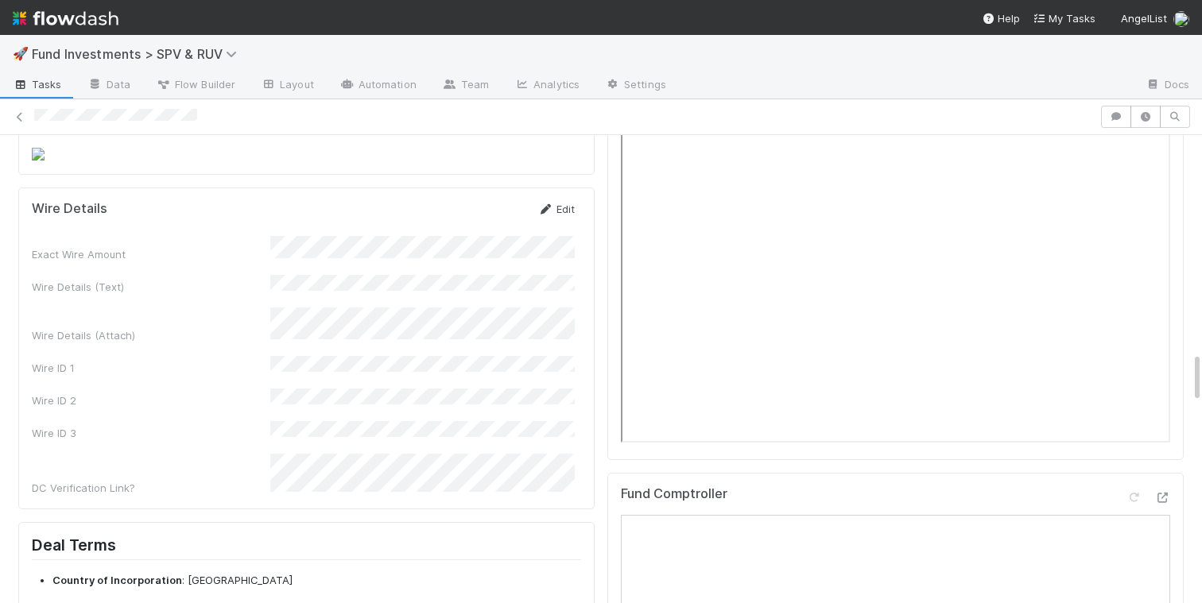
click at [559, 203] on link "Edit" at bounding box center [555, 209] width 37 height 13
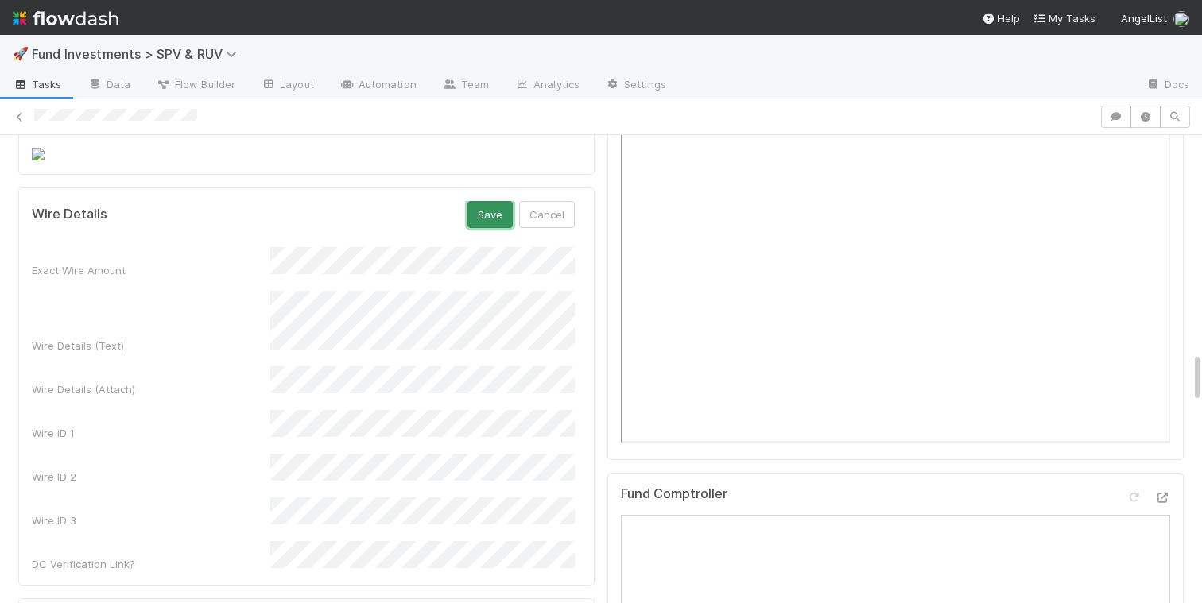
click at [484, 201] on button "Save" at bounding box center [489, 214] width 45 height 27
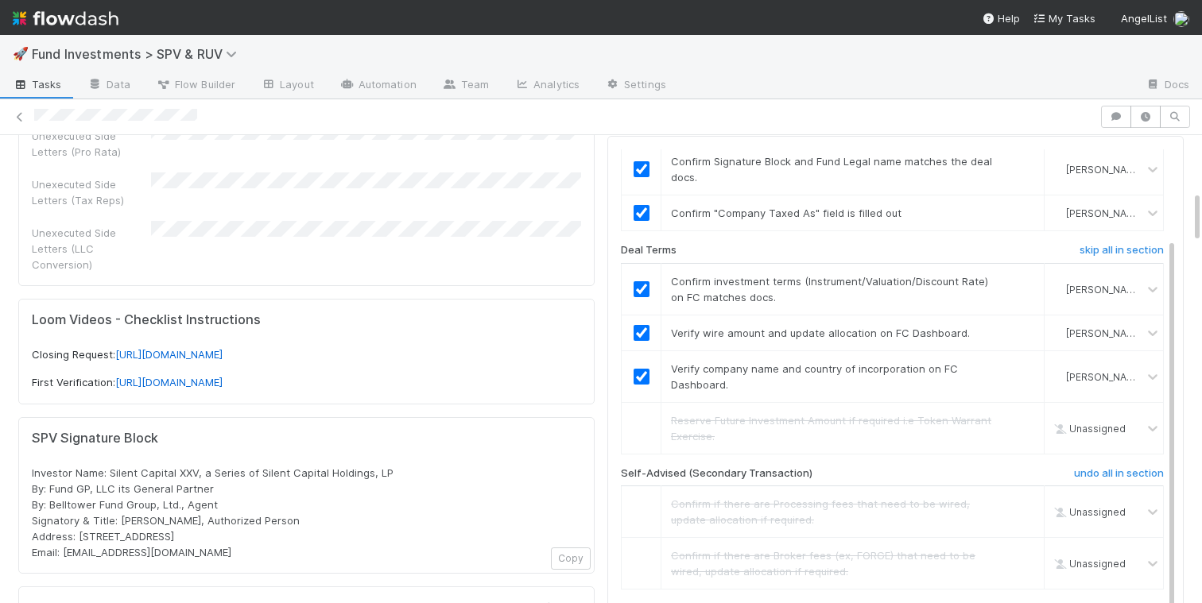
scroll to position [0, 0]
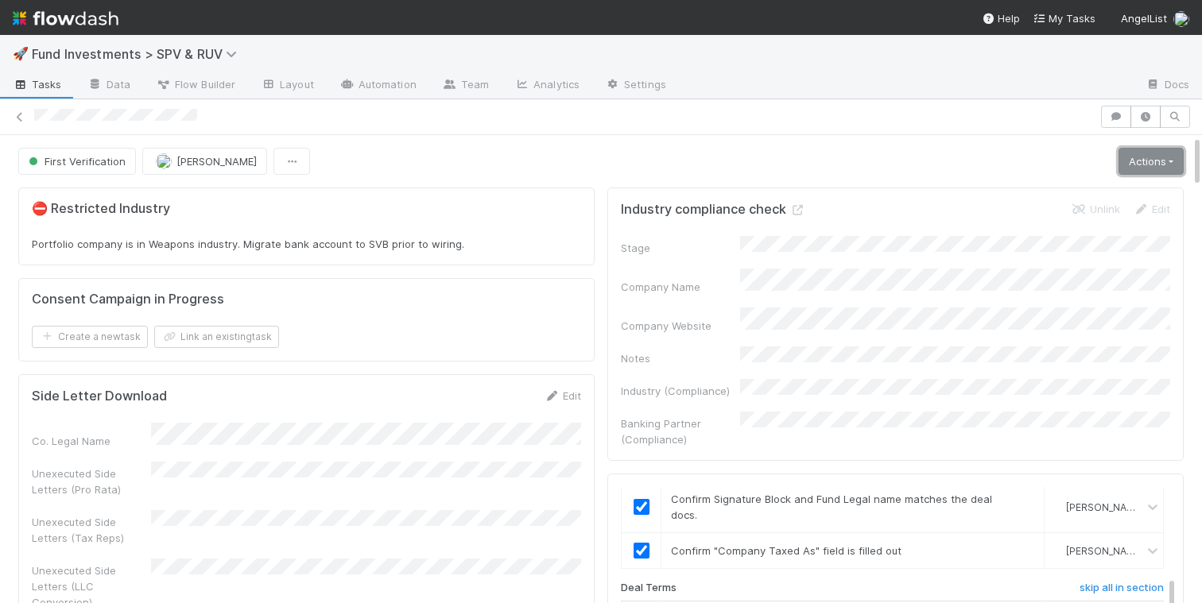
click at [1139, 153] on link "Actions" at bounding box center [1150, 161] width 65 height 27
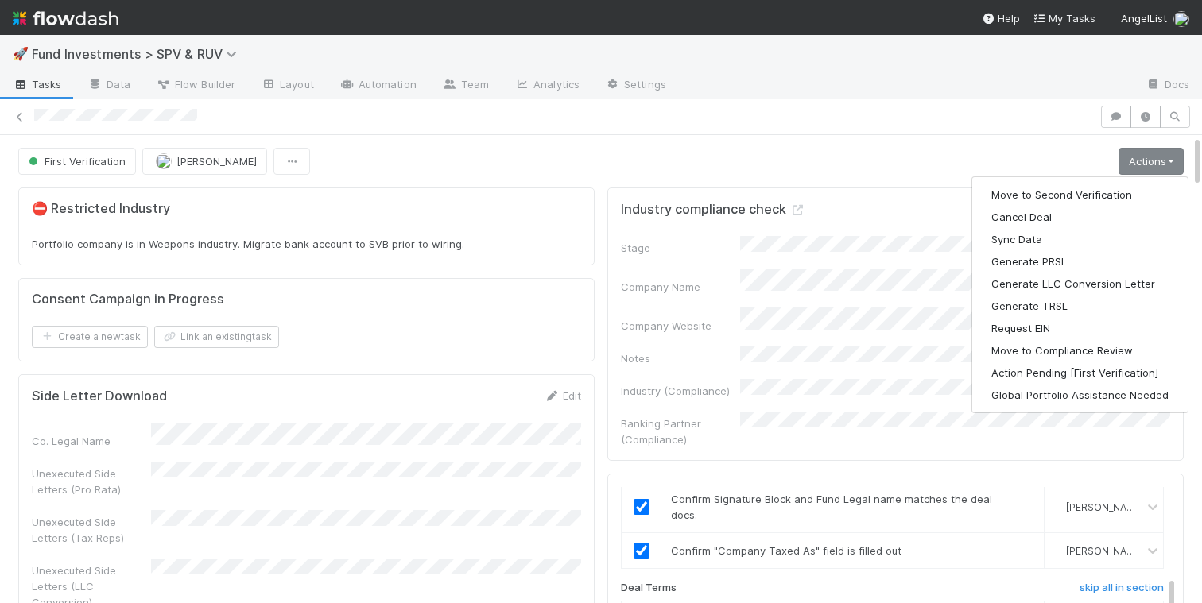
click at [1089, 180] on div "Move to Second Verification Cancel Deal Sync Data Generate PRSL Generate LLC Co…" at bounding box center [1079, 294] width 217 height 237
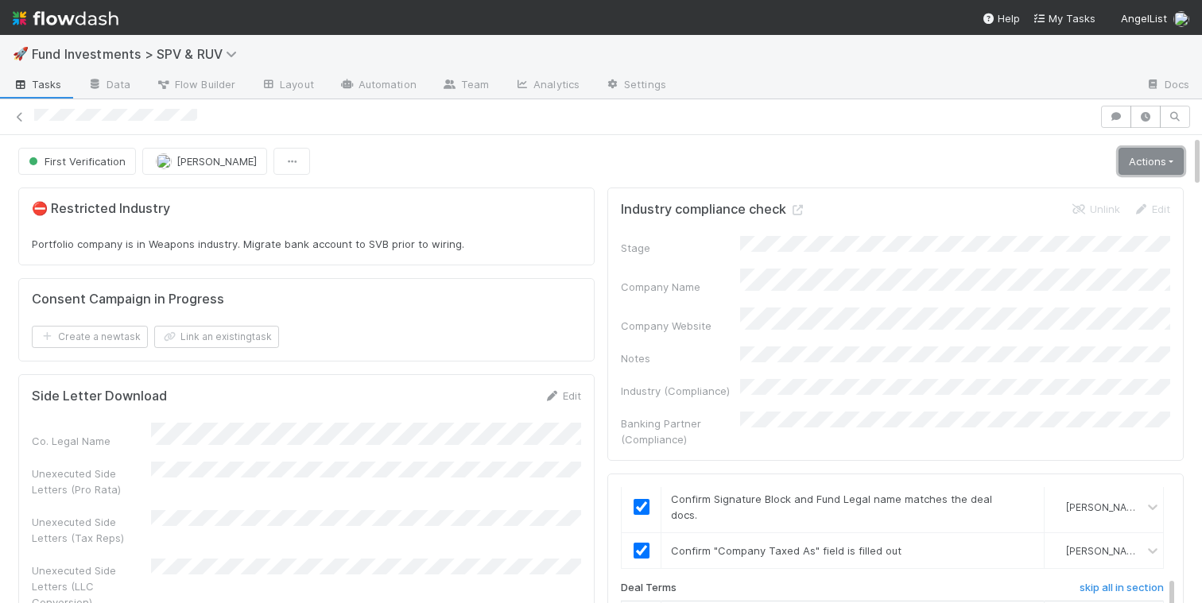
click at [1136, 153] on link "Actions" at bounding box center [1150, 161] width 65 height 27
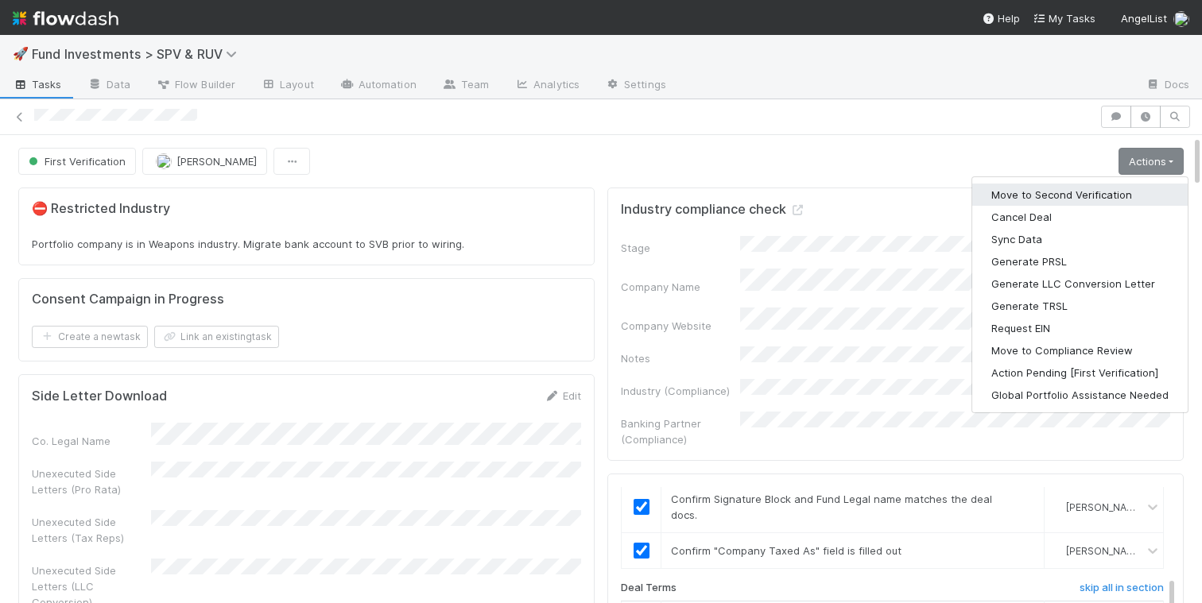
click at [1079, 190] on button "Move to Second Verification" at bounding box center [1079, 195] width 215 height 22
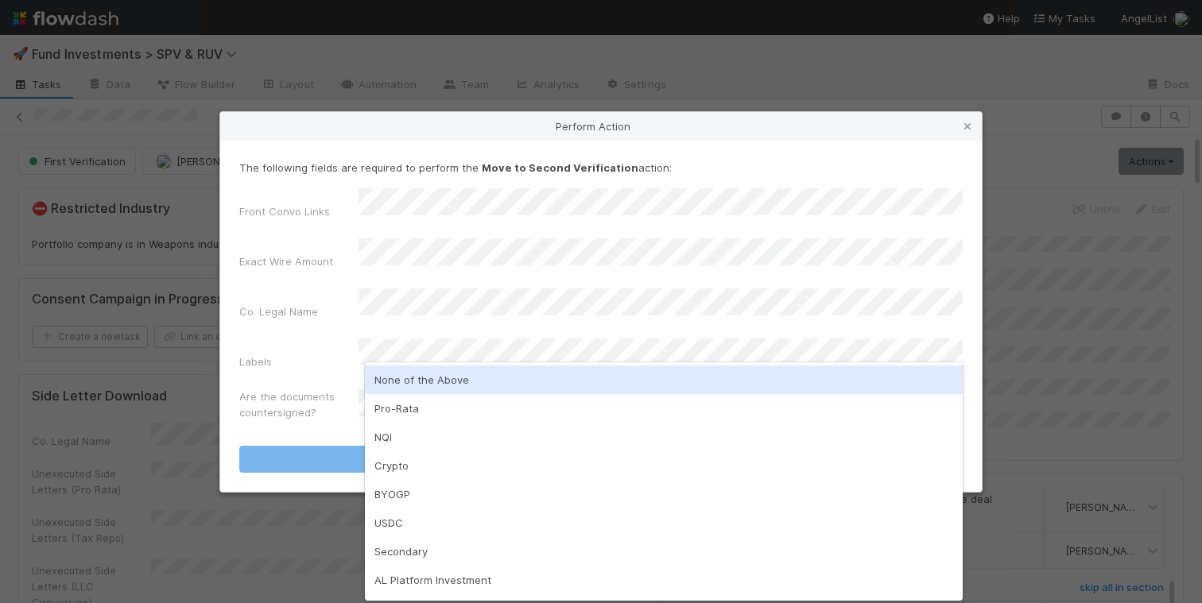
click at [445, 374] on div "None of the Above" at bounding box center [664, 380] width 598 height 29
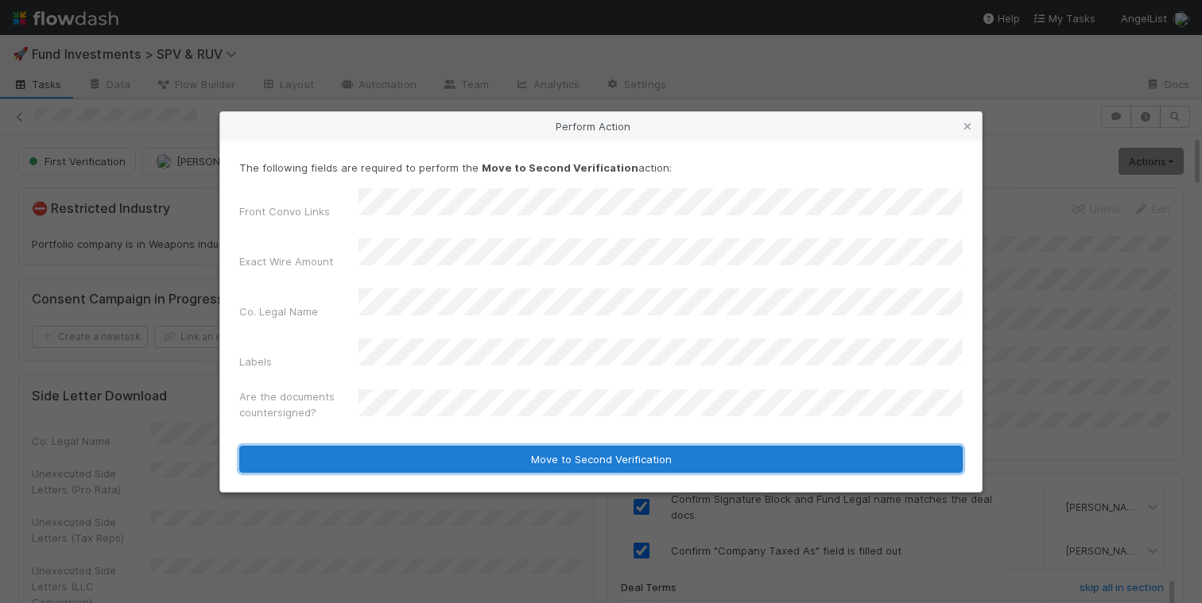
click at [464, 446] on button "Move to Second Verification" at bounding box center [600, 459] width 723 height 27
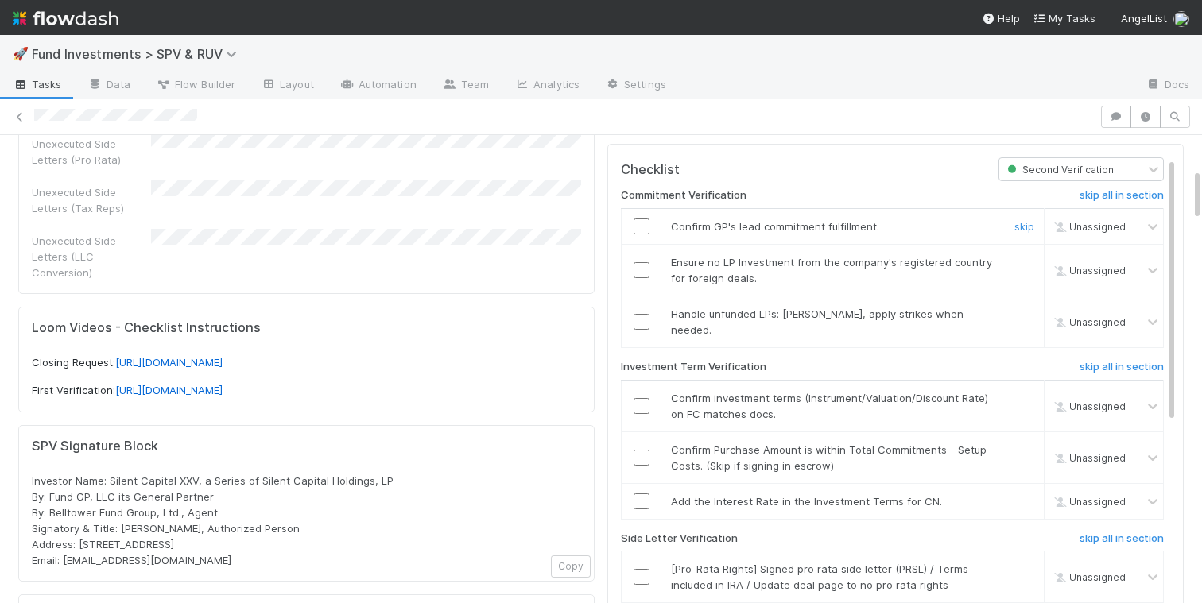
scroll to position [285, 0]
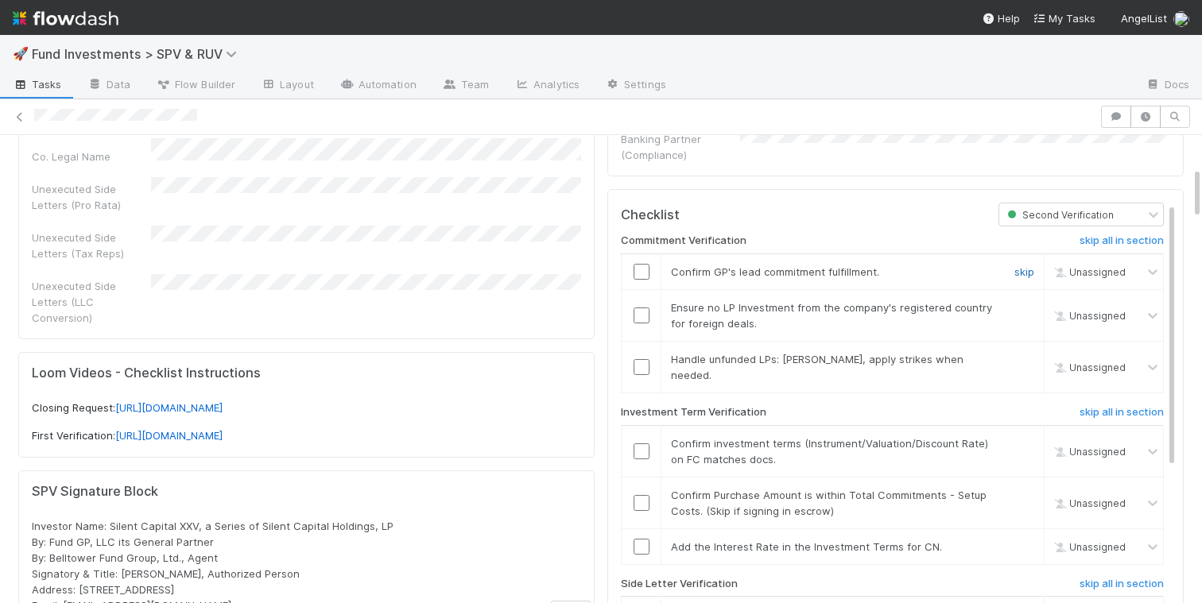
click at [1032, 265] on link "skip" at bounding box center [1024, 271] width 20 height 13
click at [641, 308] on input "checkbox" at bounding box center [641, 316] width 16 height 16
click at [641, 359] on input "checkbox" at bounding box center [641, 367] width 16 height 16
click at [645, 443] on input "checkbox" at bounding box center [641, 451] width 16 height 16
click at [641, 495] on input "checkbox" at bounding box center [641, 503] width 16 height 16
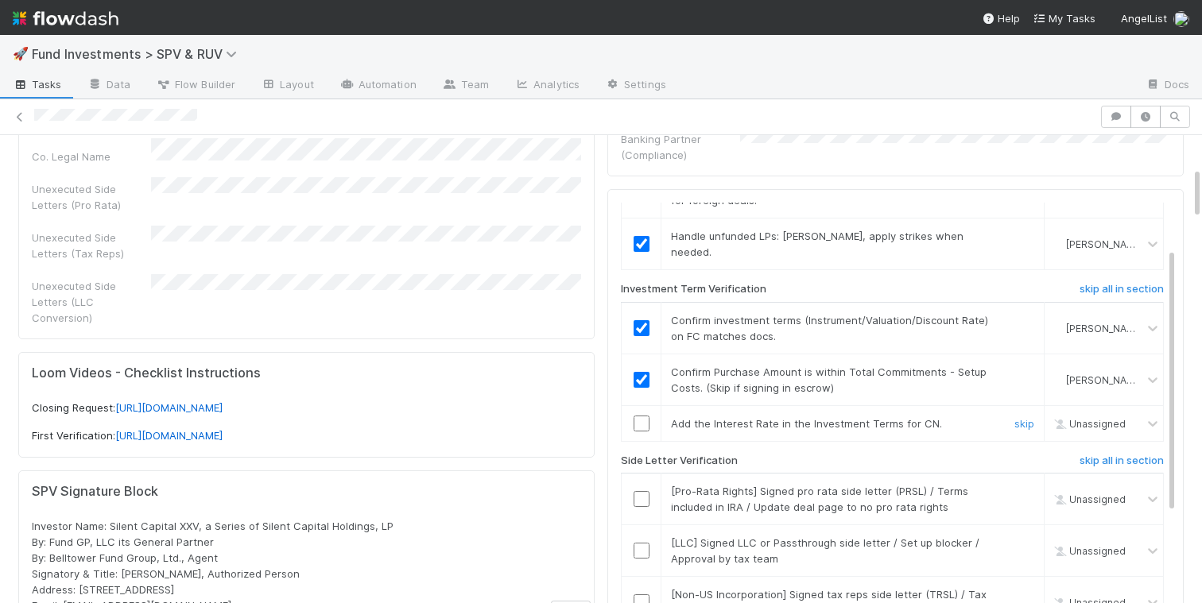
scroll to position [182, 0]
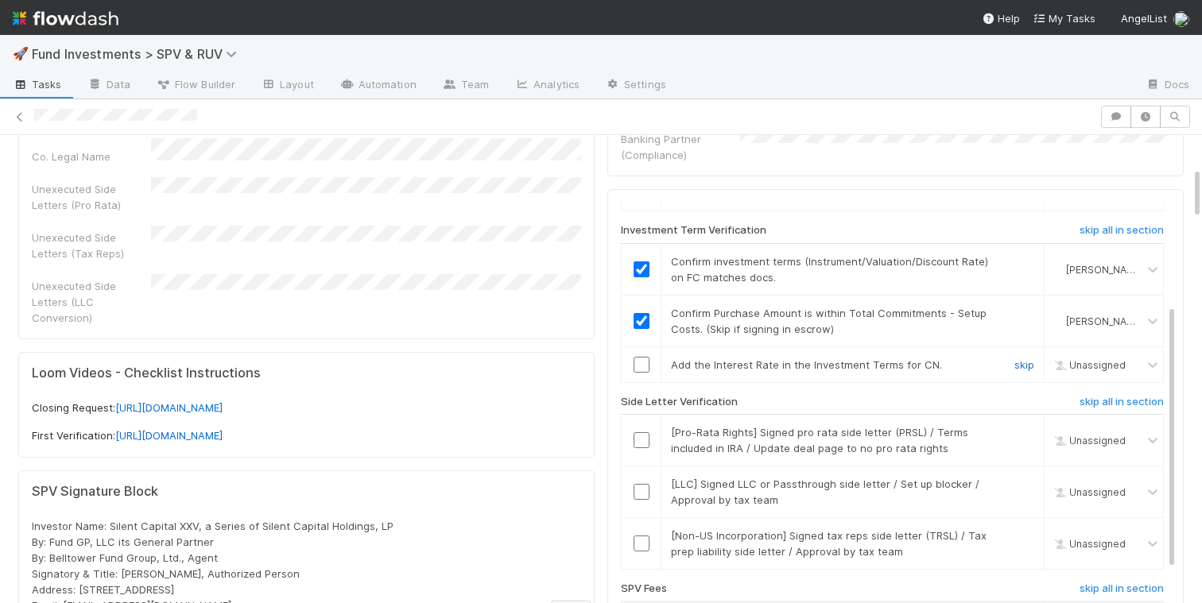
click at [1021, 358] on link "skip" at bounding box center [1024, 364] width 20 height 13
click at [1103, 396] on h6 "skip all in section" at bounding box center [1121, 402] width 84 height 13
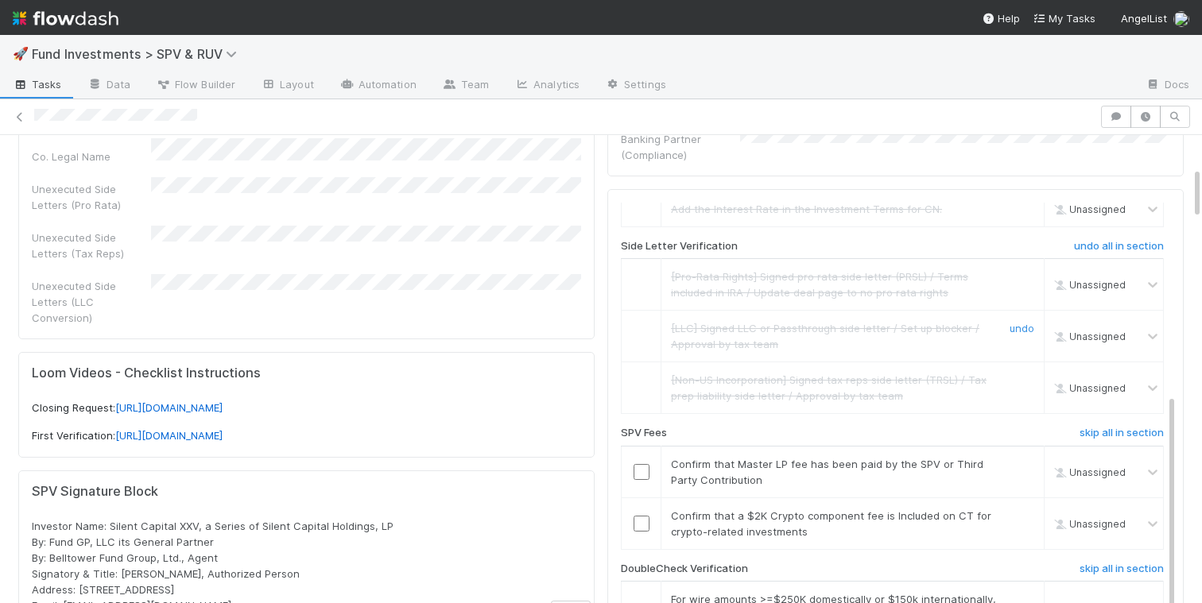
scroll to position [380, 0]
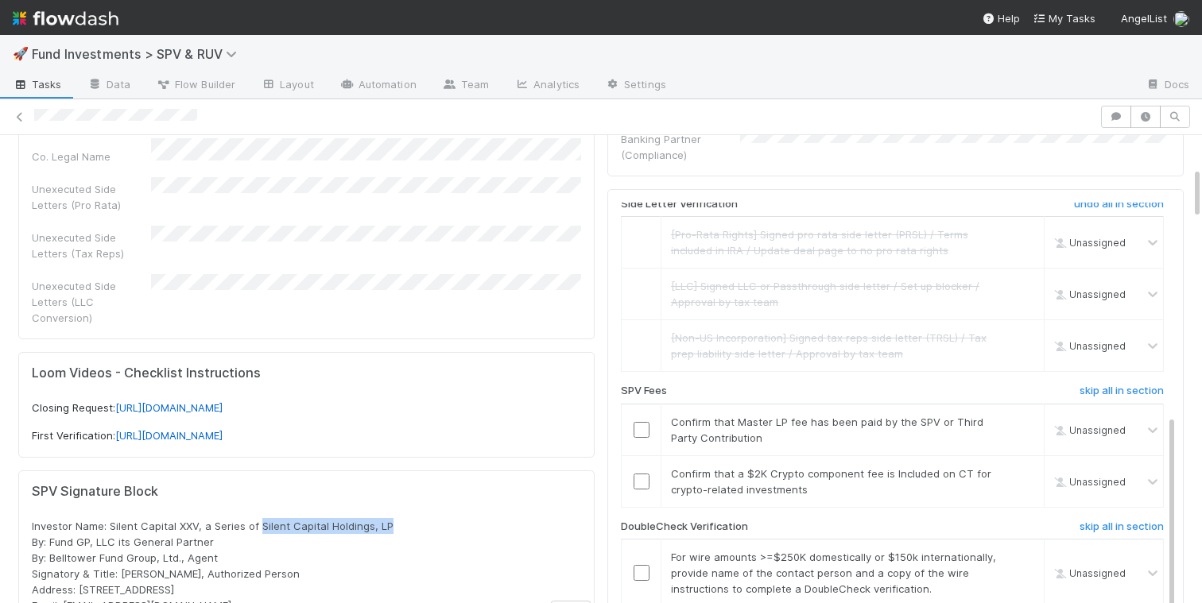
drag, startPoint x: 401, startPoint y: 508, endPoint x: 257, endPoint y: 515, distance: 144.8
click at [257, 518] on div "Investor Name: Silent Capital XXV, a Series of Silent Capital Holdings, LP By: …" at bounding box center [306, 565] width 549 height 95
copy span "Silent Capital Holdings, LP"
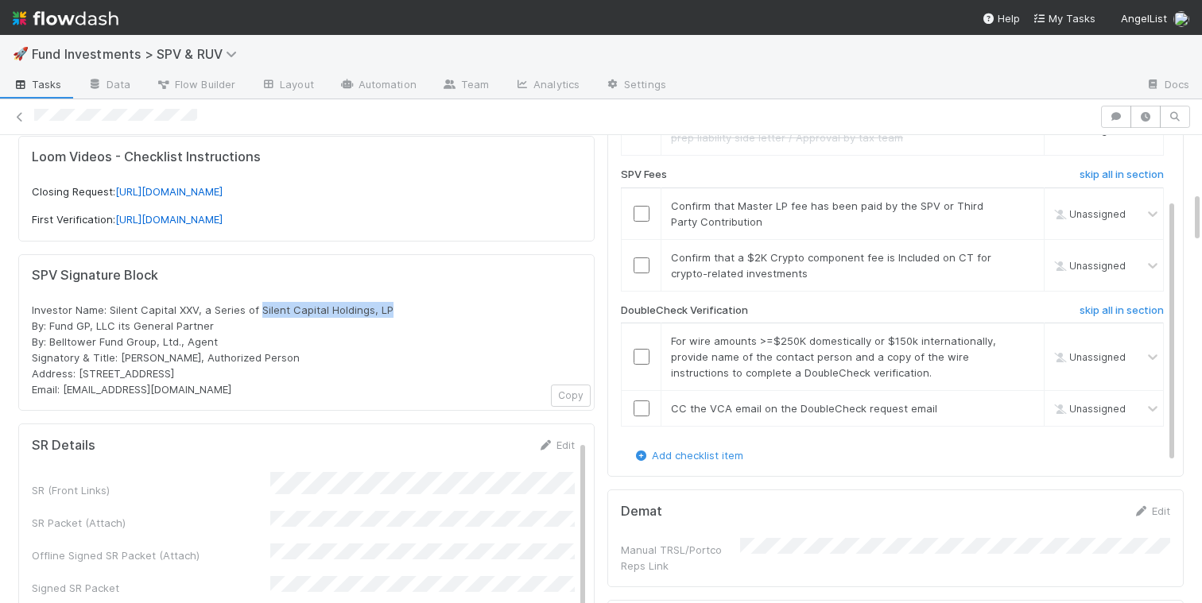
scroll to position [530, 0]
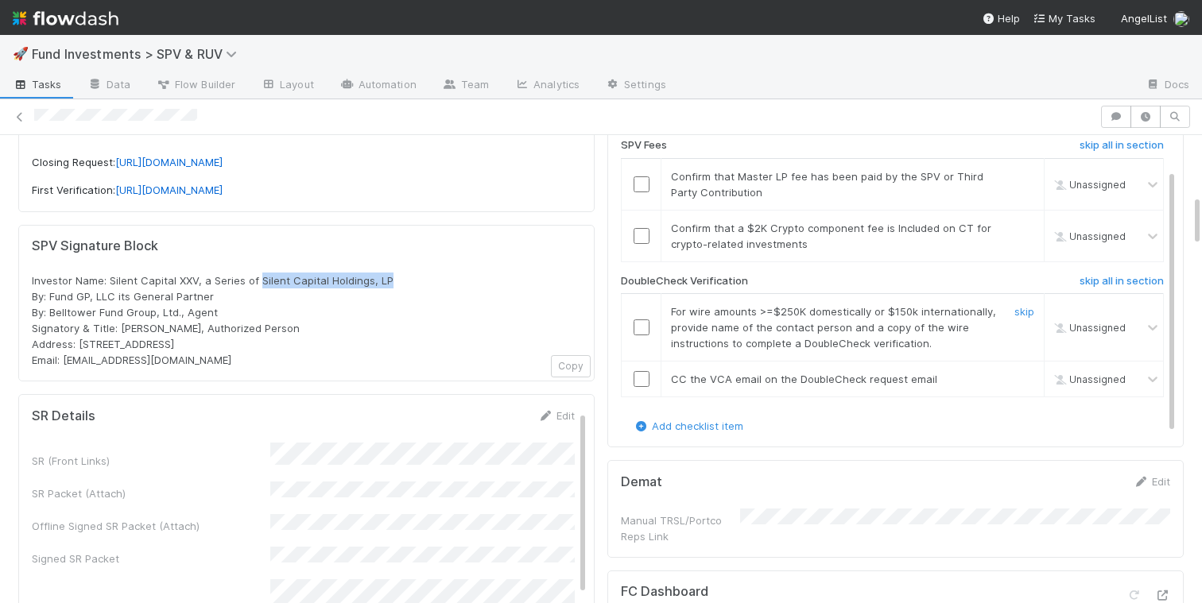
click at [639, 320] on input "checkbox" at bounding box center [641, 328] width 16 height 16
click at [641, 371] on input "checkbox" at bounding box center [641, 379] width 16 height 16
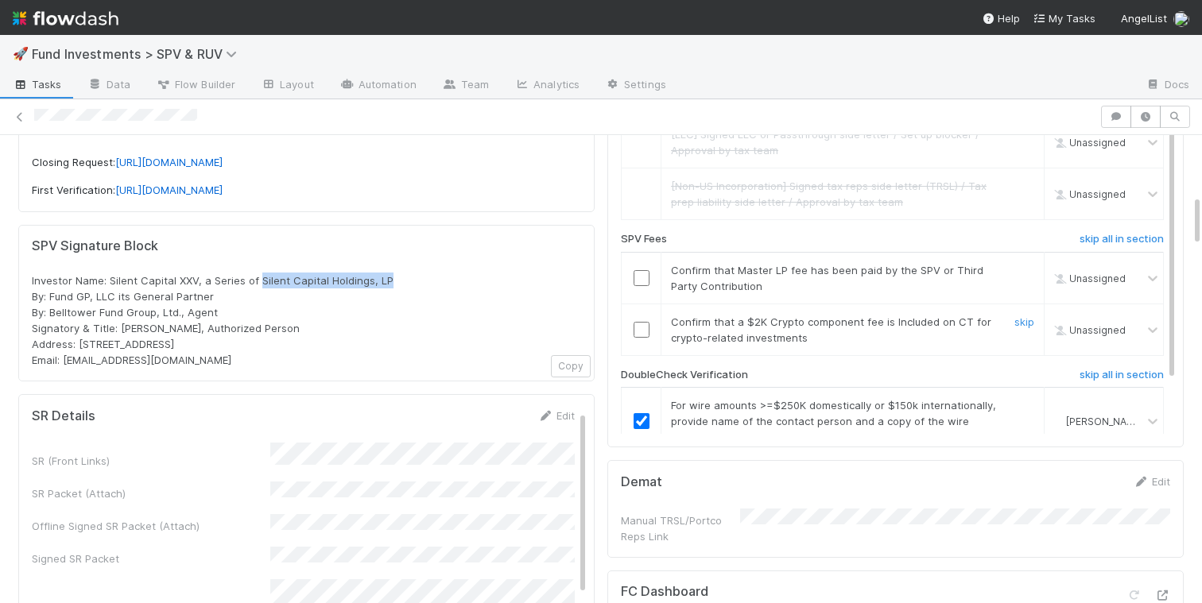
scroll to position [284, 0]
click at [643, 273] on input "checkbox" at bounding box center [641, 281] width 16 height 16
click at [1026, 318] on link "skip" at bounding box center [1024, 324] width 20 height 13
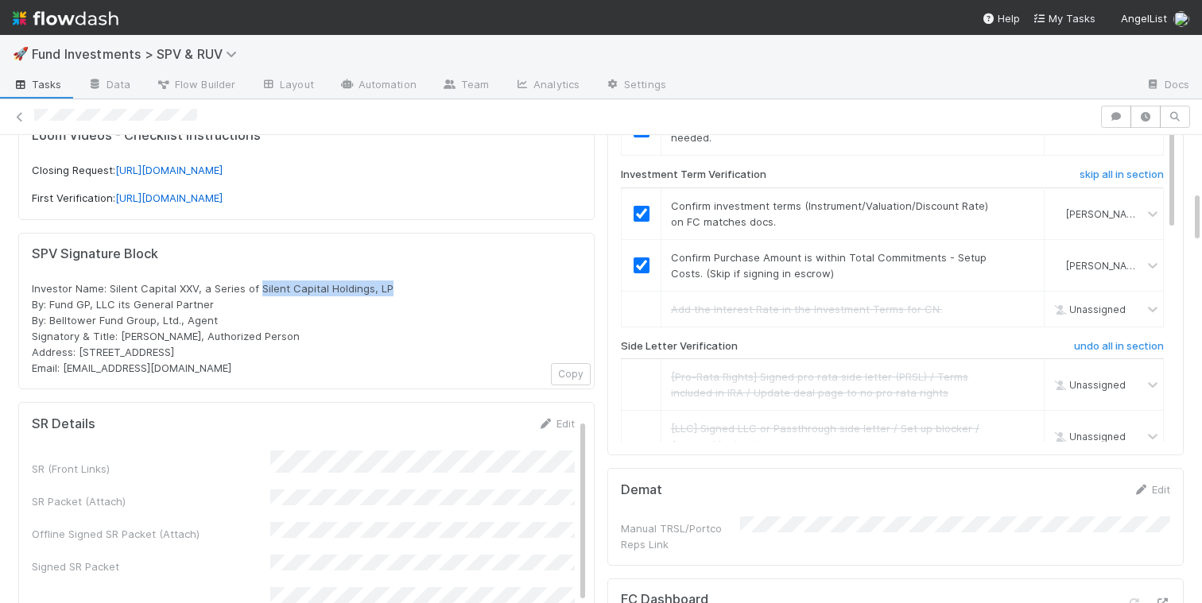
scroll to position [612, 0]
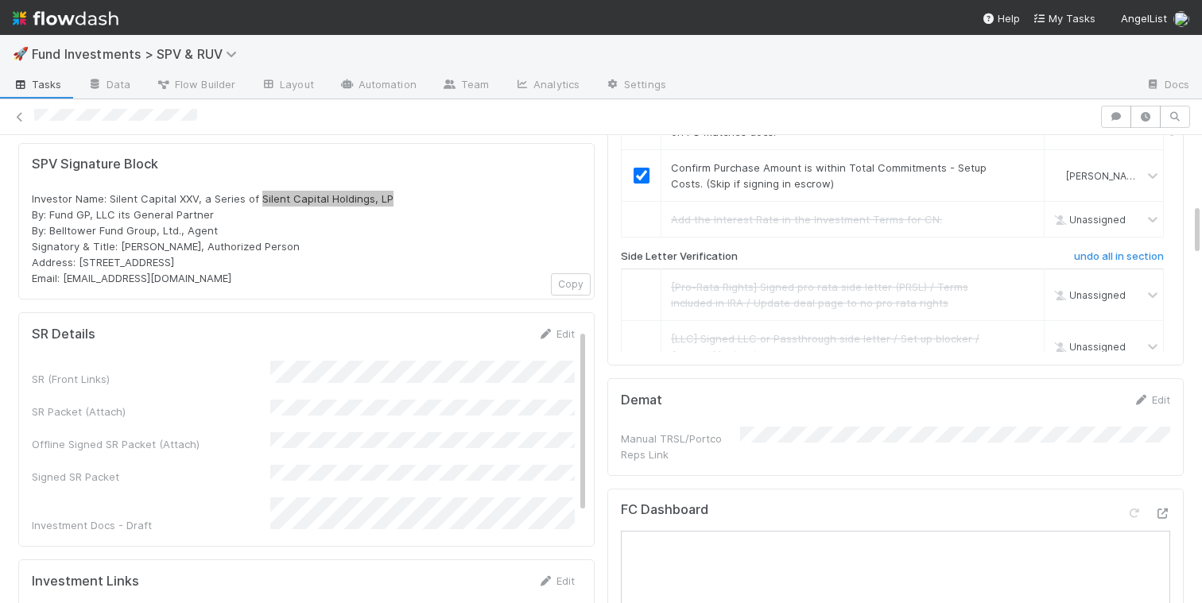
checkbox input "true"
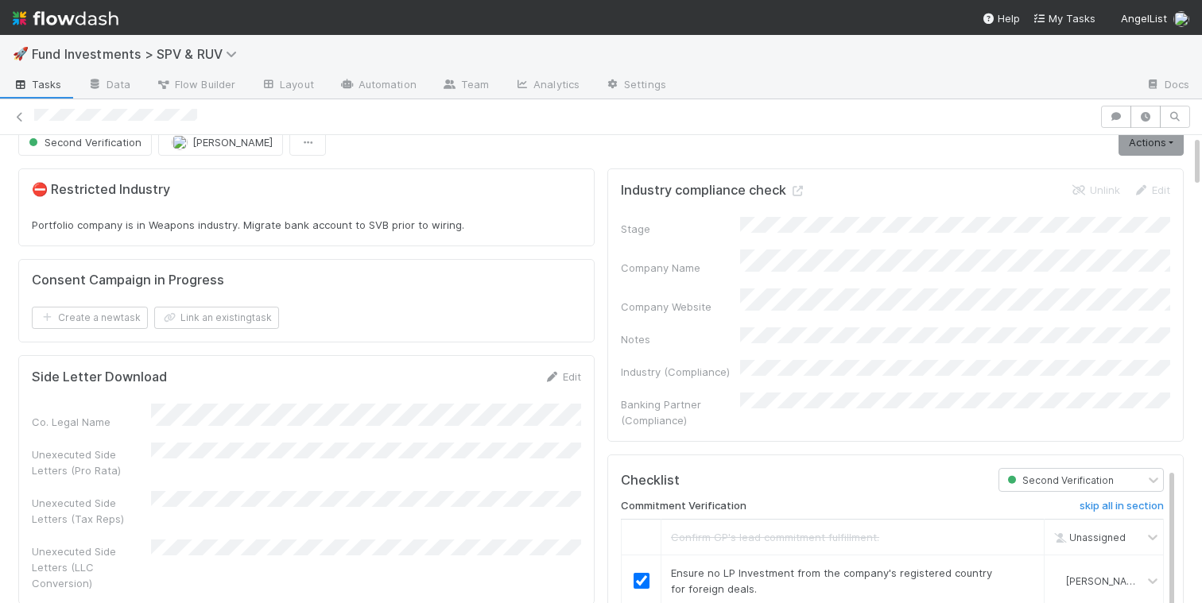
scroll to position [0, 0]
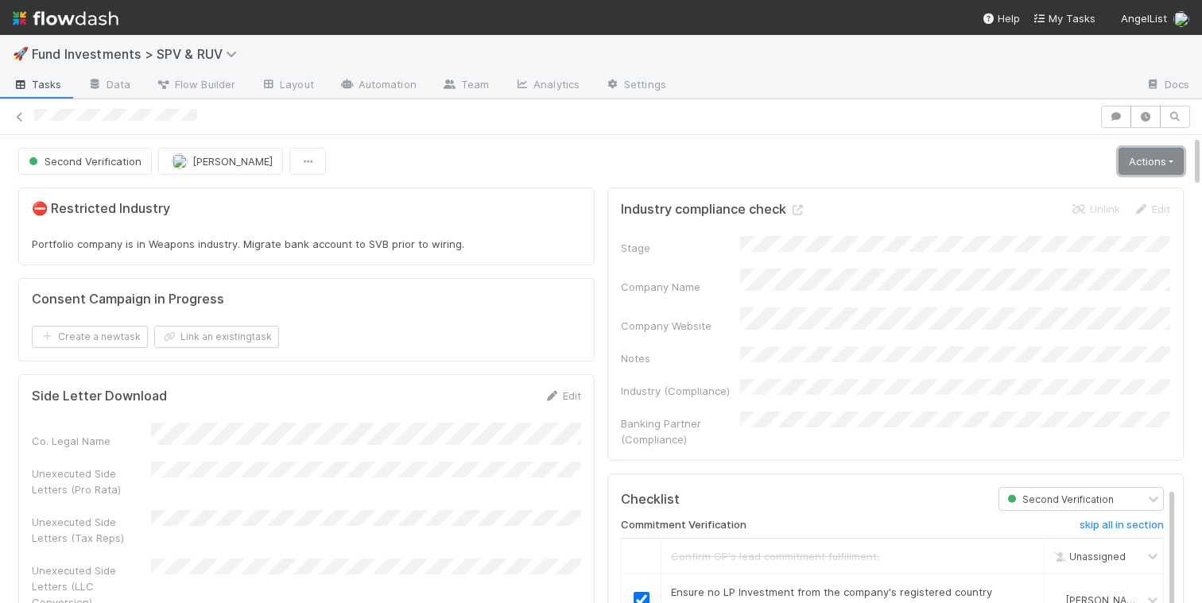
click at [1133, 168] on link "Actions" at bounding box center [1150, 161] width 65 height 27
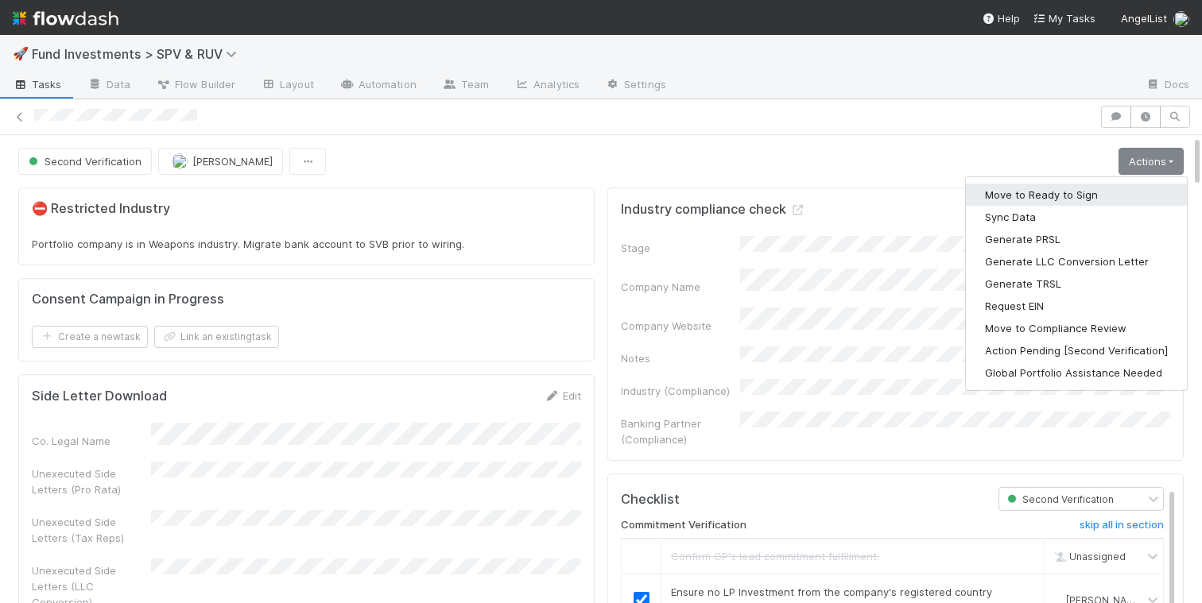
click at [1059, 194] on button "Move to Ready to Sign" at bounding box center [1076, 195] width 221 height 22
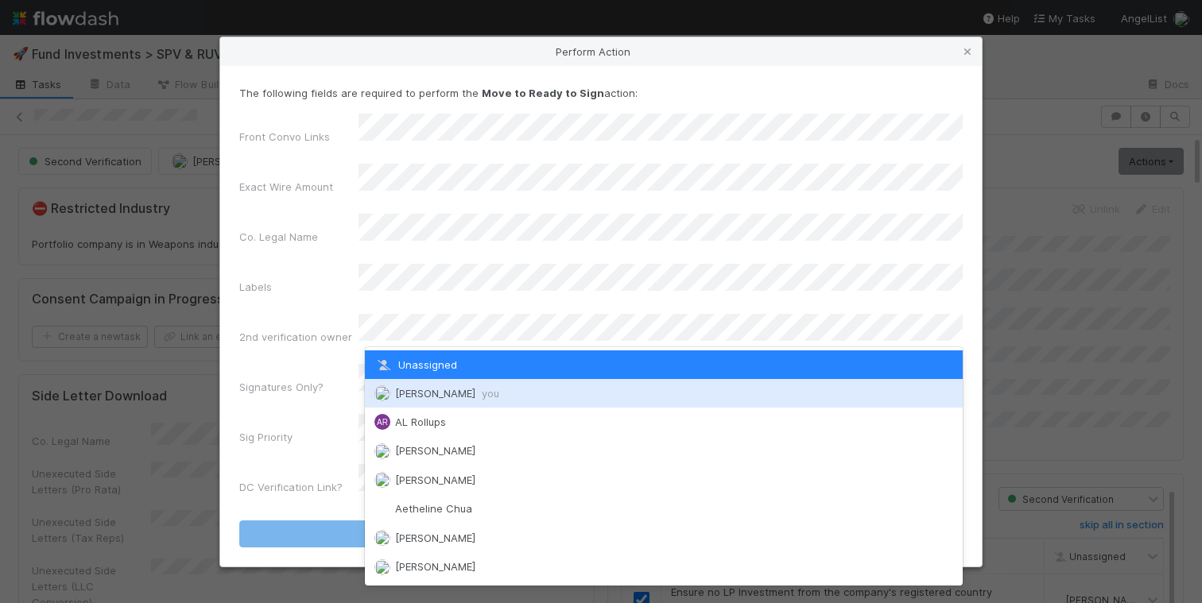
click at [431, 391] on span "[PERSON_NAME] you" at bounding box center [447, 393] width 104 height 13
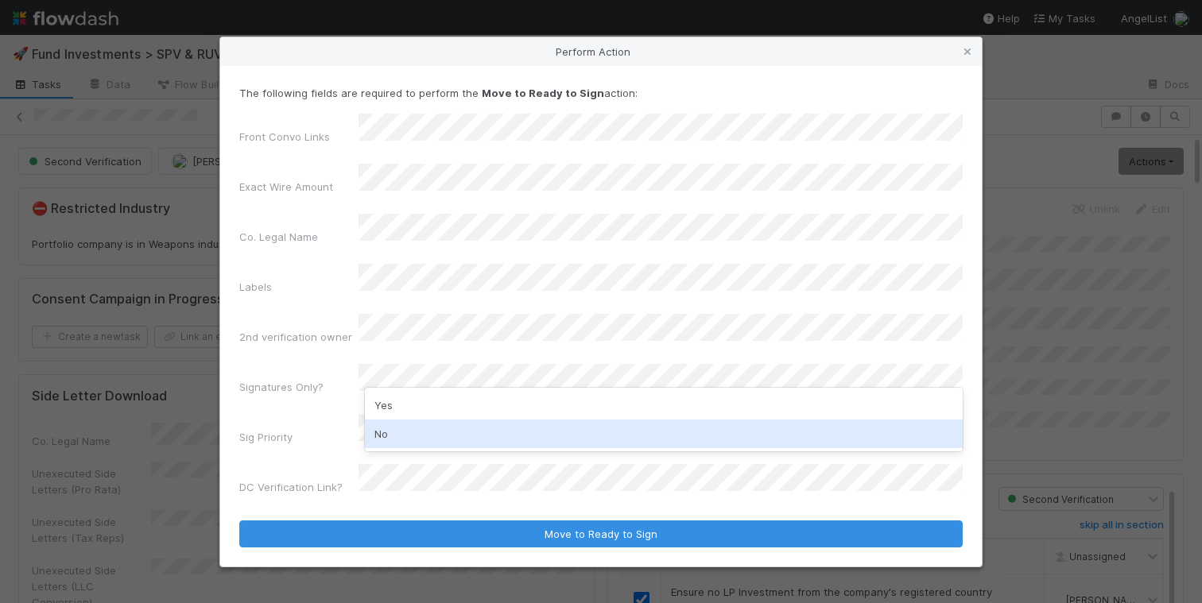
click at [416, 428] on div "No" at bounding box center [664, 434] width 598 height 29
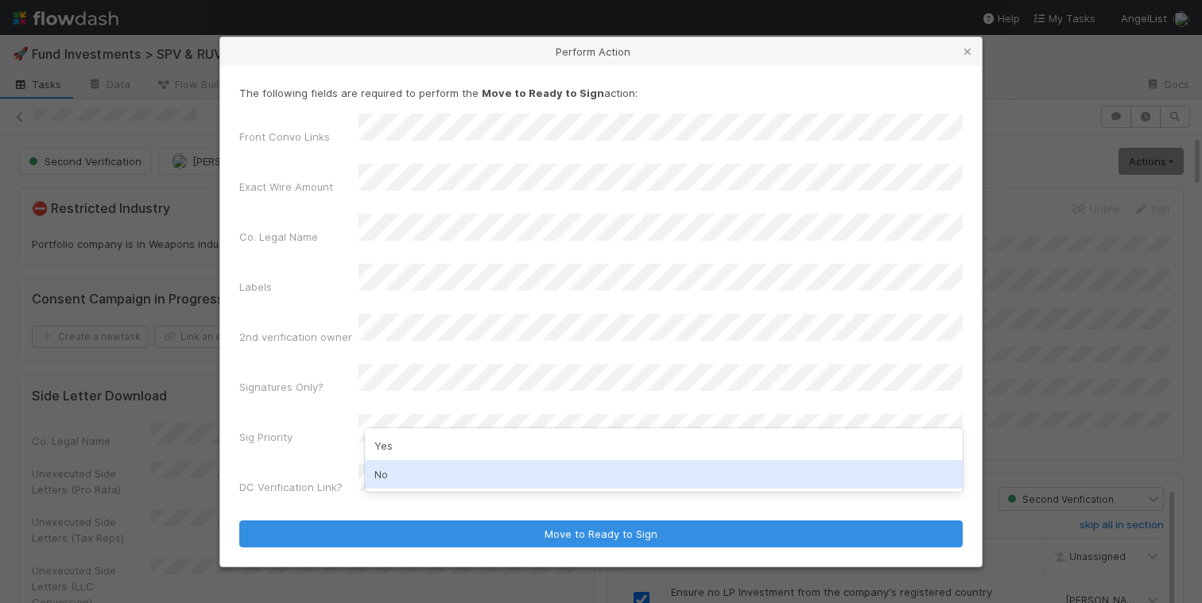
click at [404, 467] on div "No" at bounding box center [664, 474] width 598 height 29
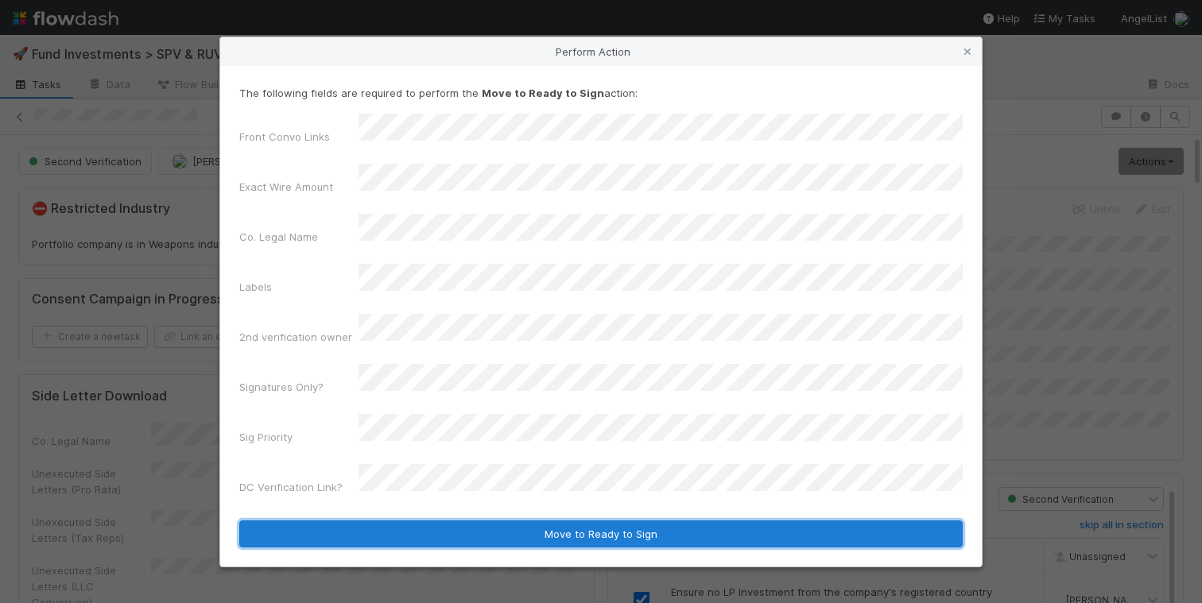
click at [497, 521] on button "Move to Ready to Sign" at bounding box center [600, 534] width 723 height 27
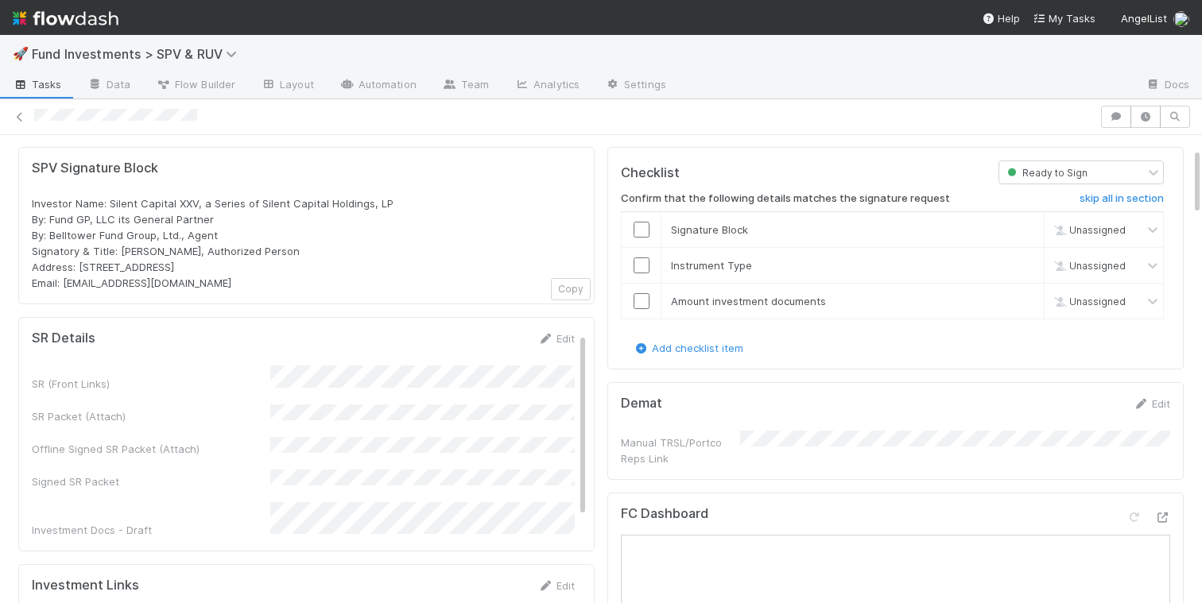
scroll to position [111, 0]
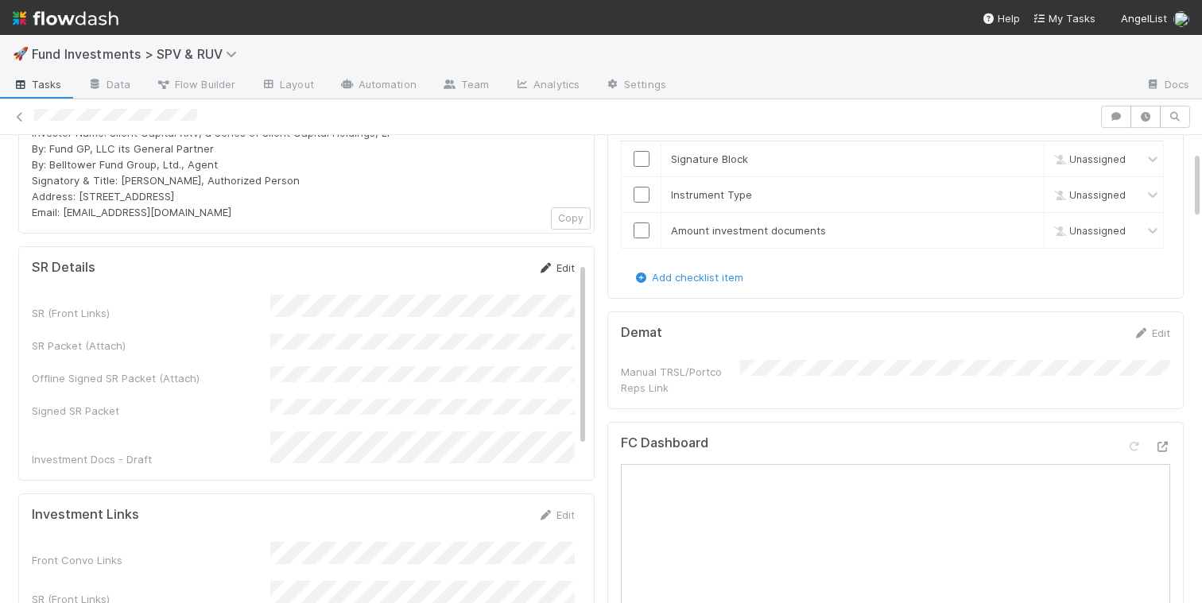
click at [561, 261] on link "Edit" at bounding box center [555, 267] width 37 height 13
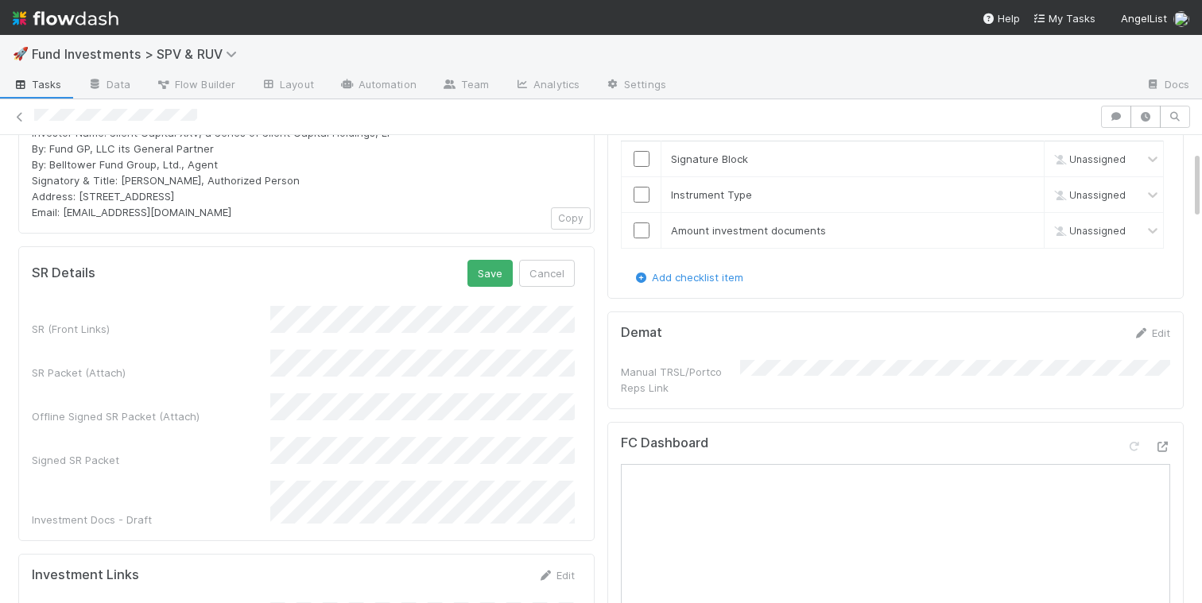
scroll to position [0, 0]
click at [490, 275] on button "Save" at bounding box center [489, 273] width 45 height 27
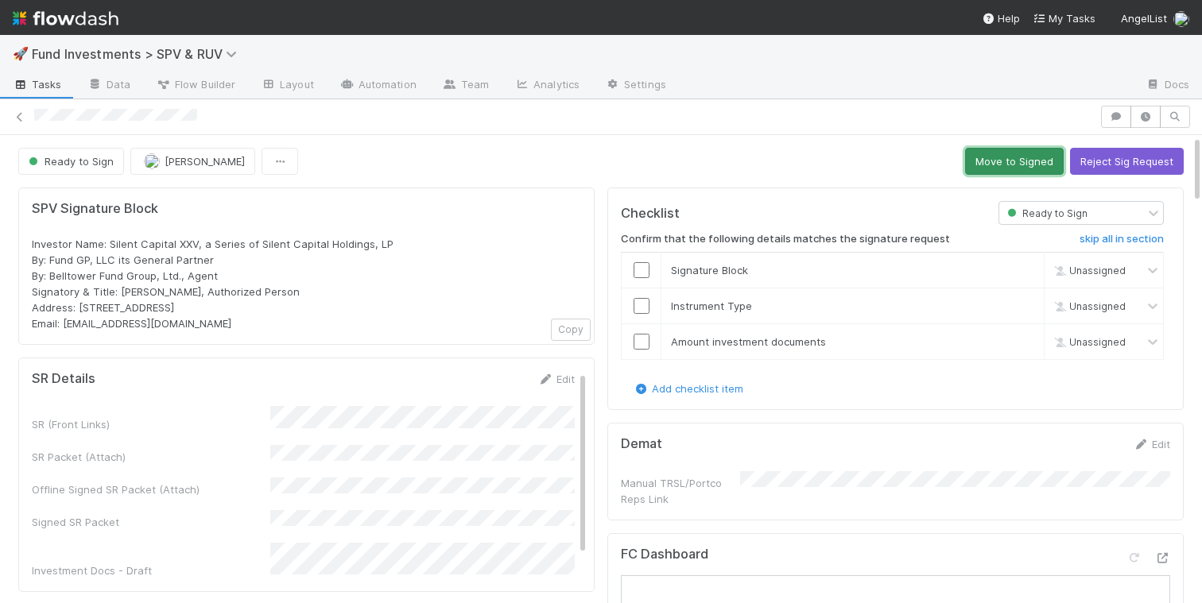
click at [998, 161] on button "Move to Signed" at bounding box center [1014, 161] width 99 height 27
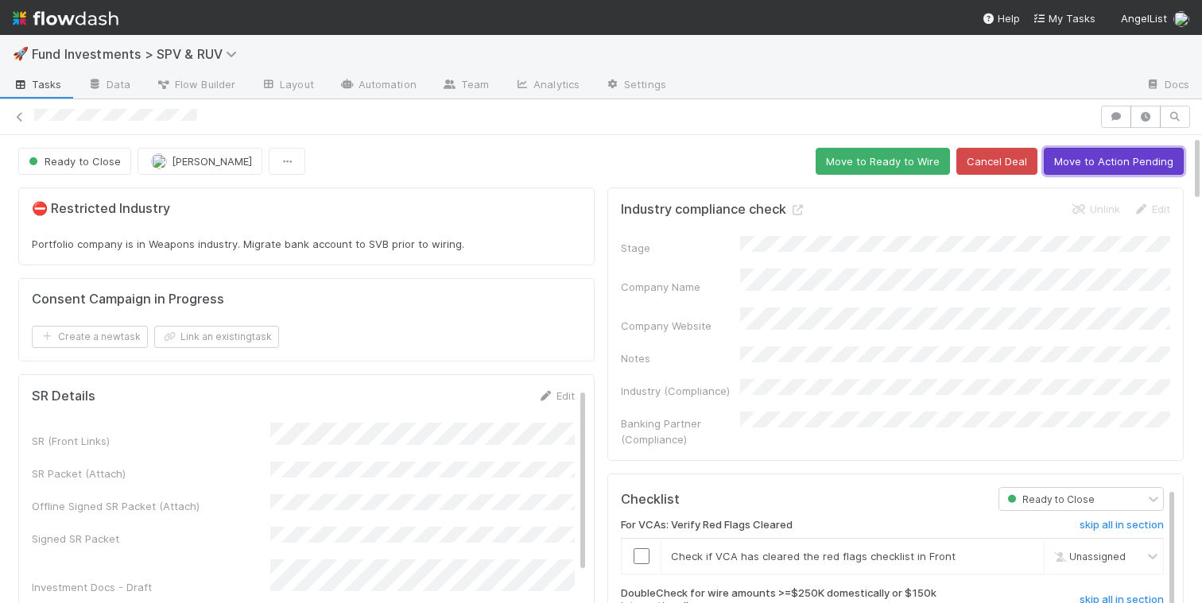
click at [1083, 162] on button "Move to Action Pending" at bounding box center [1114, 161] width 140 height 27
